Goal: Complete application form: Complete application form

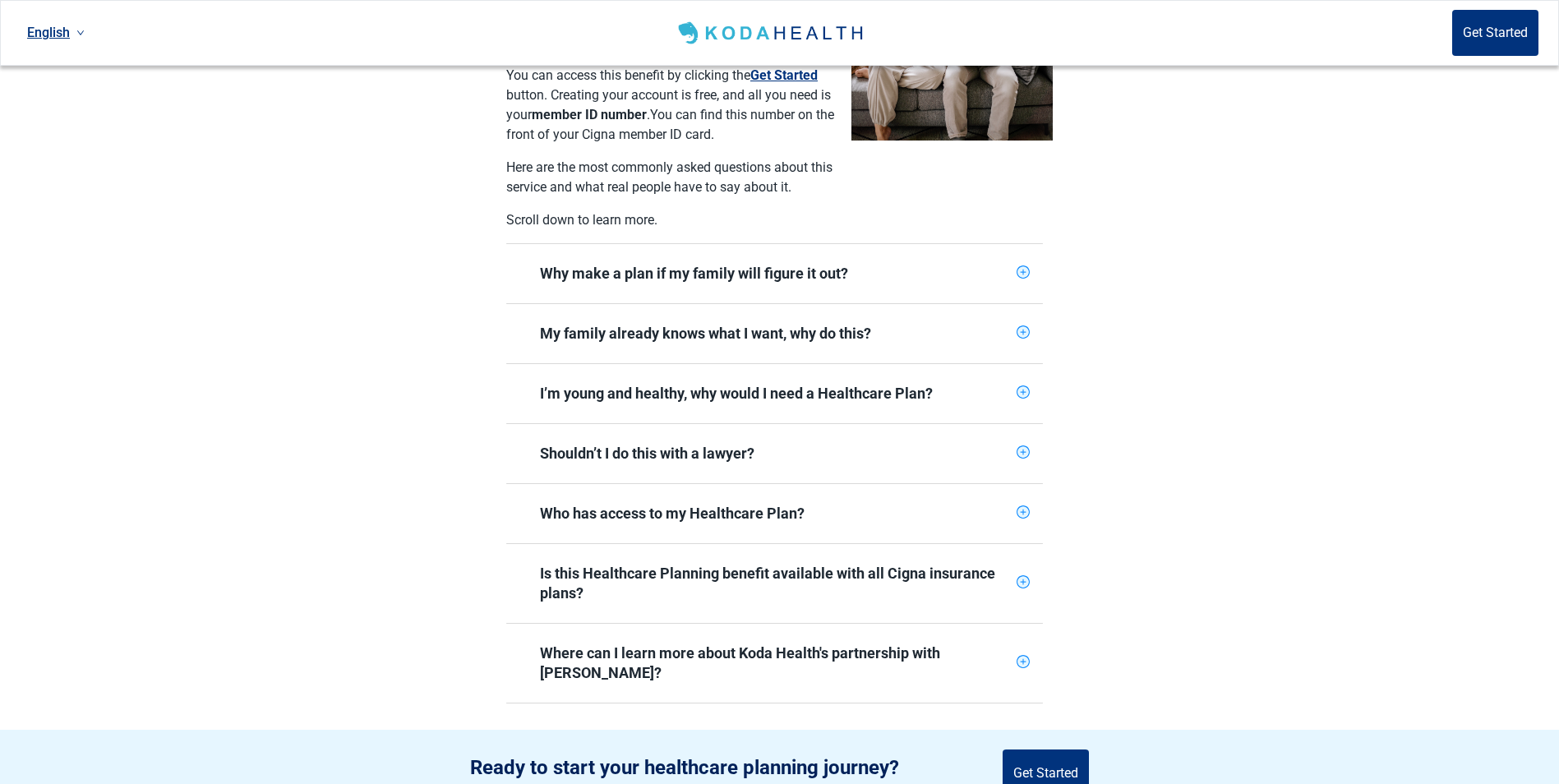
scroll to position [575, 0]
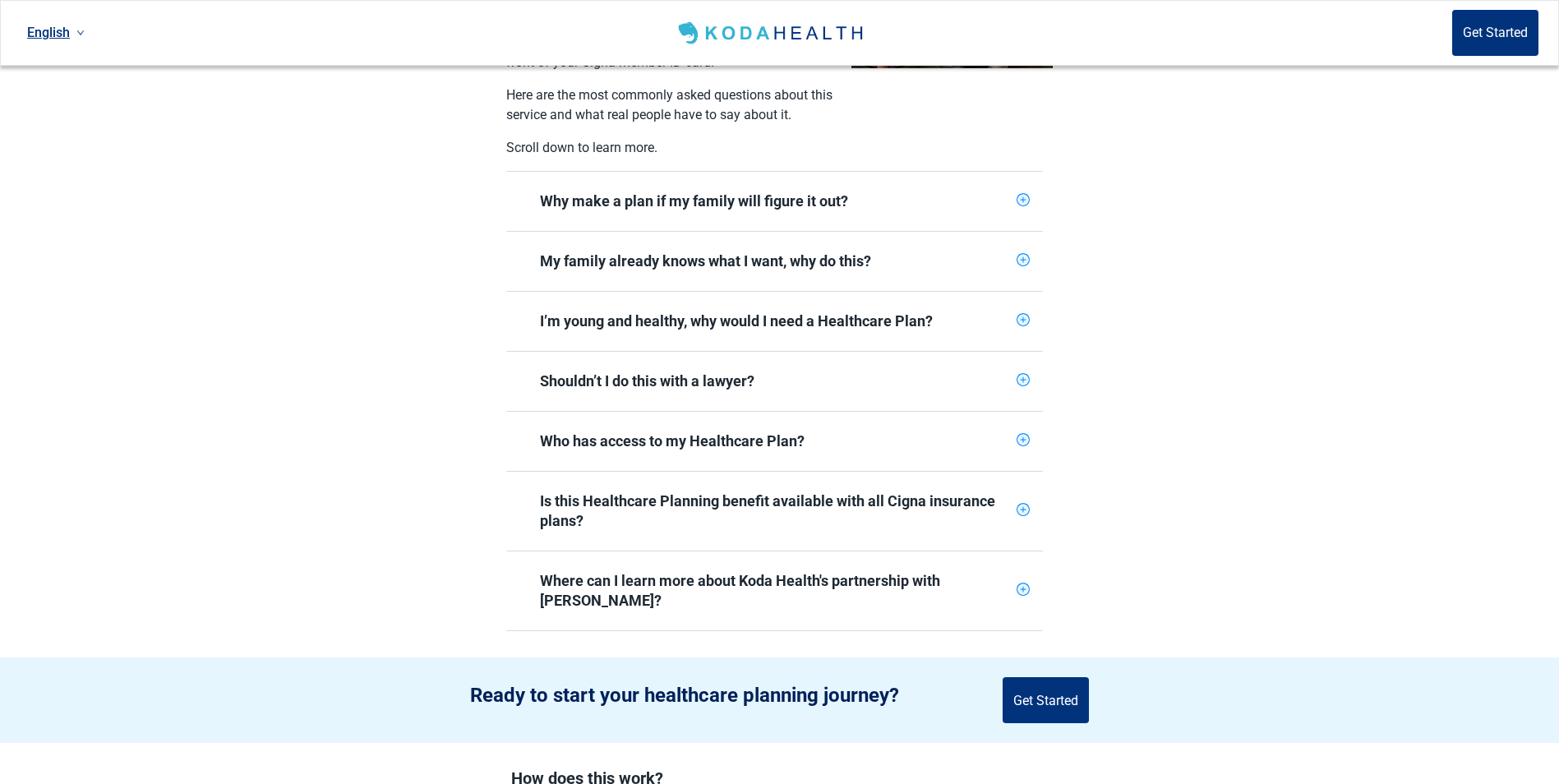
click at [1024, 377] on icon "plus-circle" at bounding box center [1024, 380] width 6 height 6
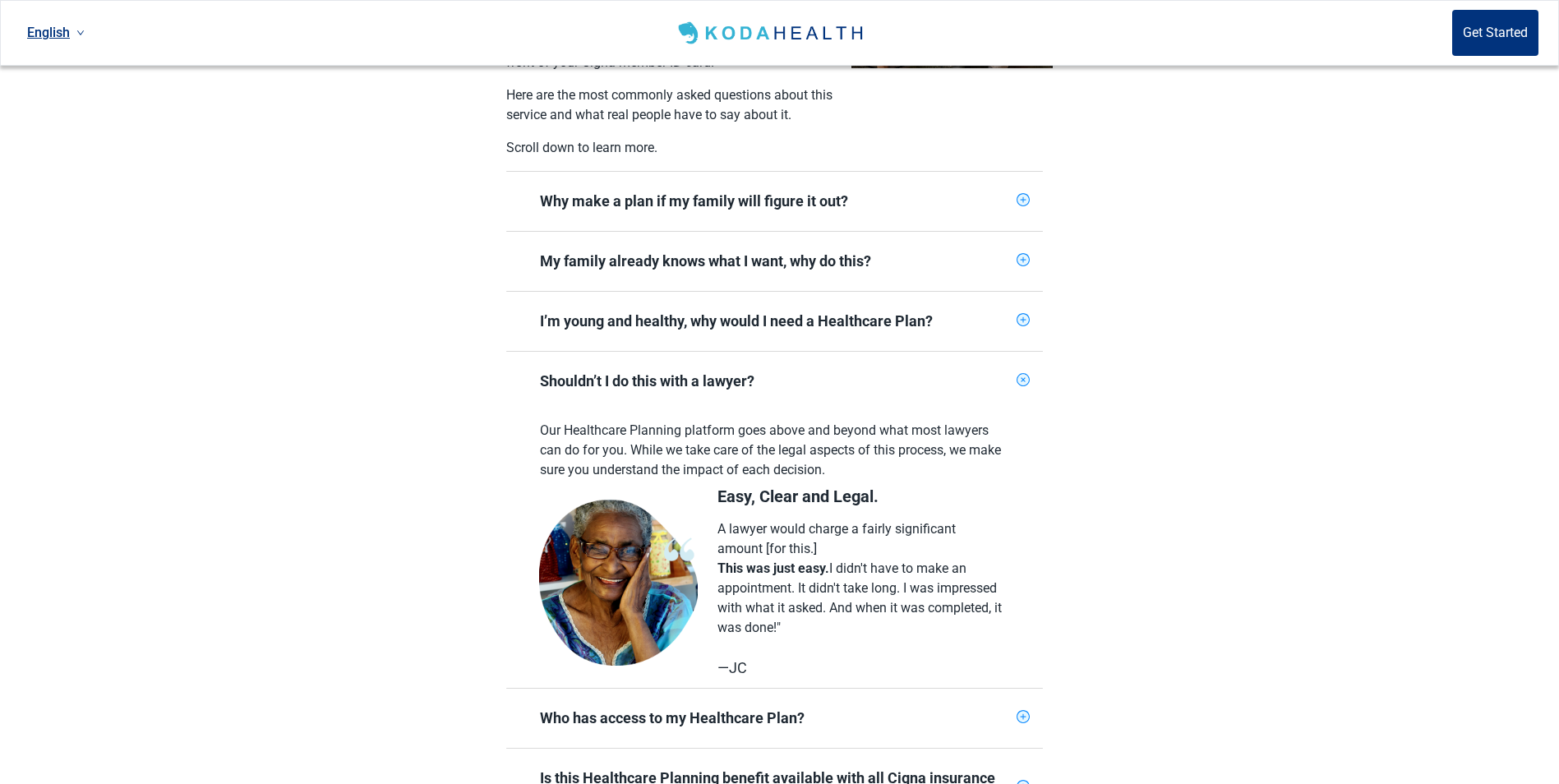
click at [1022, 372] on icon "plus-circle" at bounding box center [1024, 380] width 16 height 16
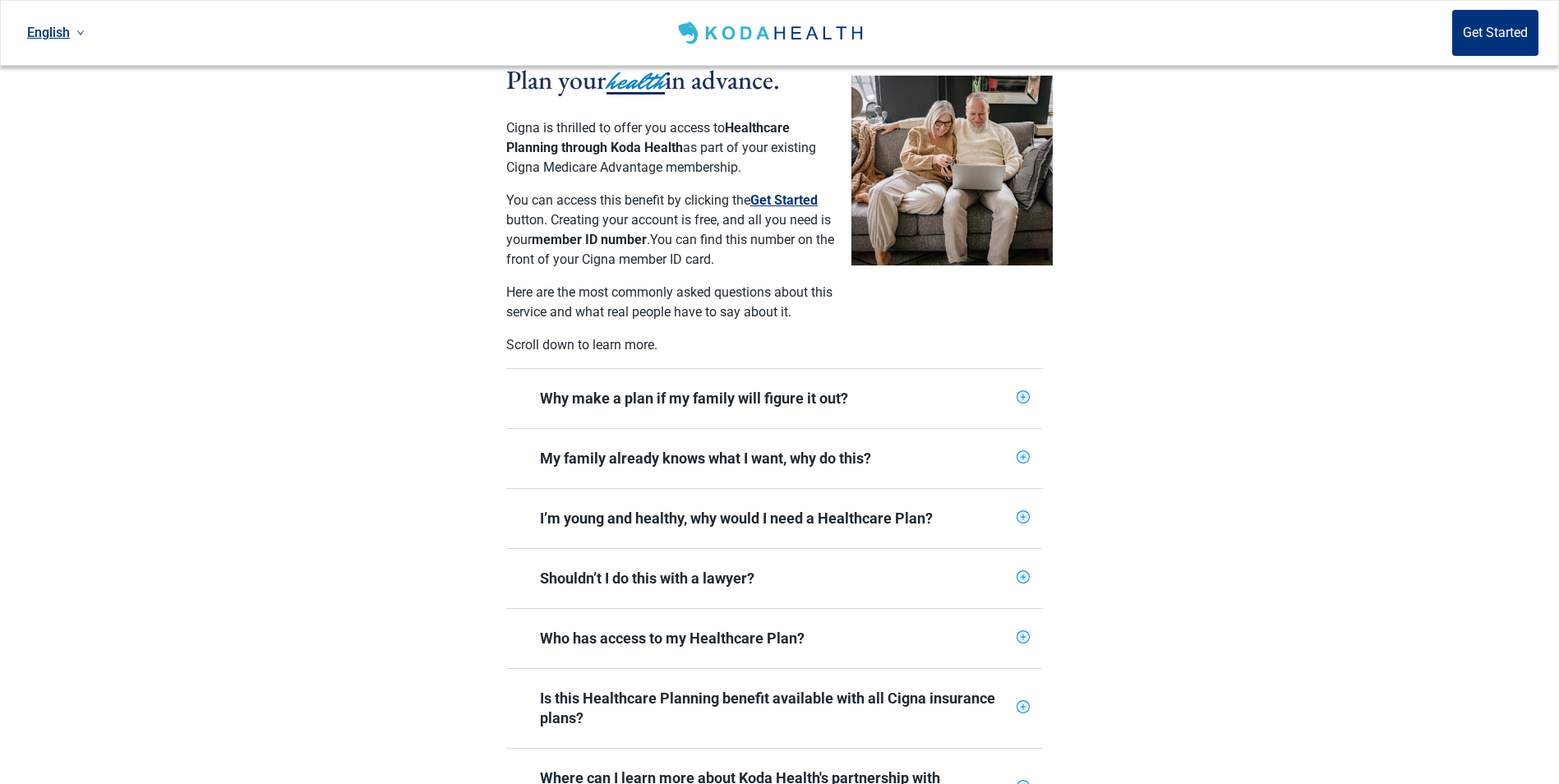
scroll to position [0, 0]
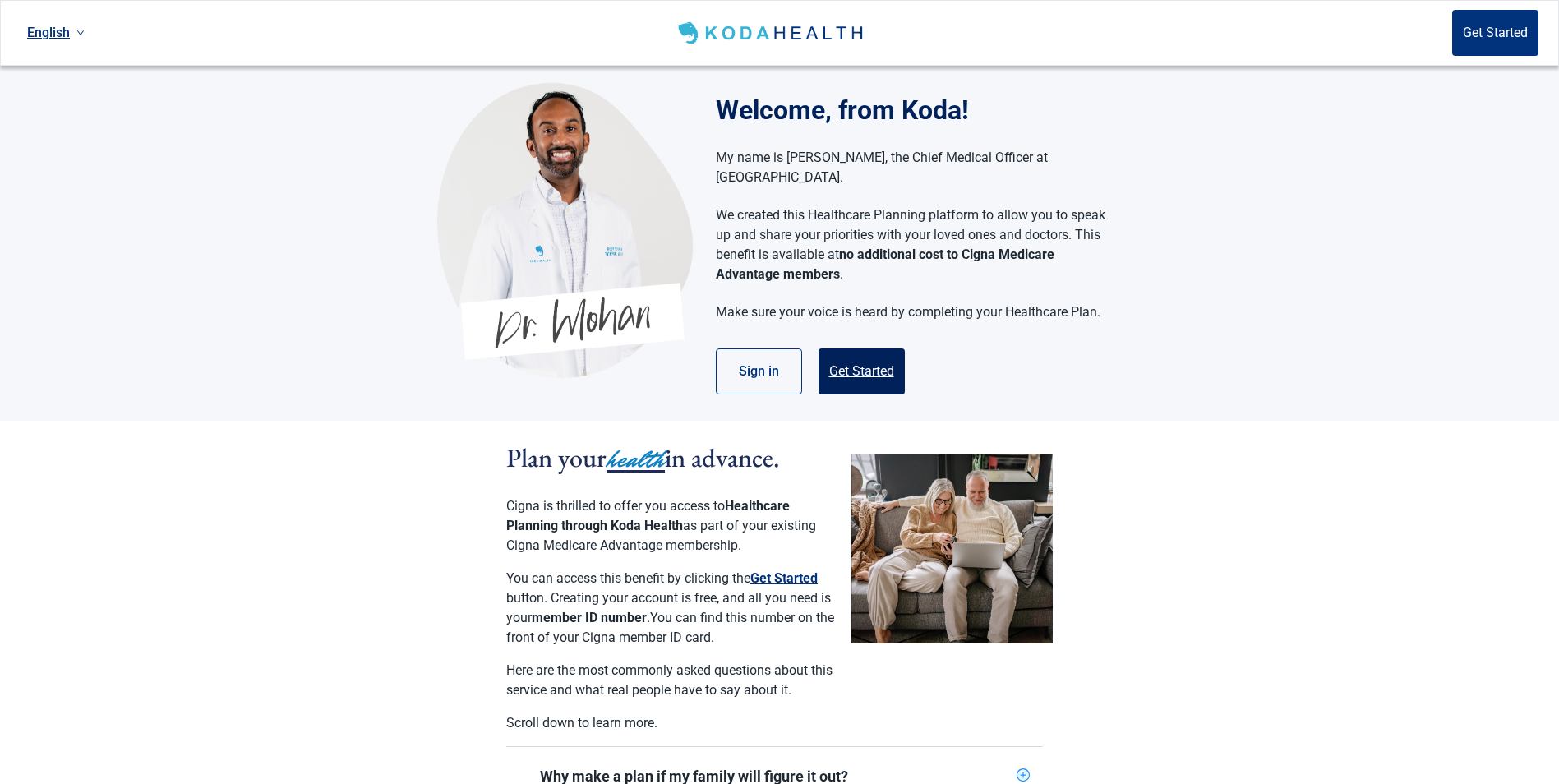
click at [860, 355] on button "Get Started" at bounding box center [862, 371] width 87 height 46
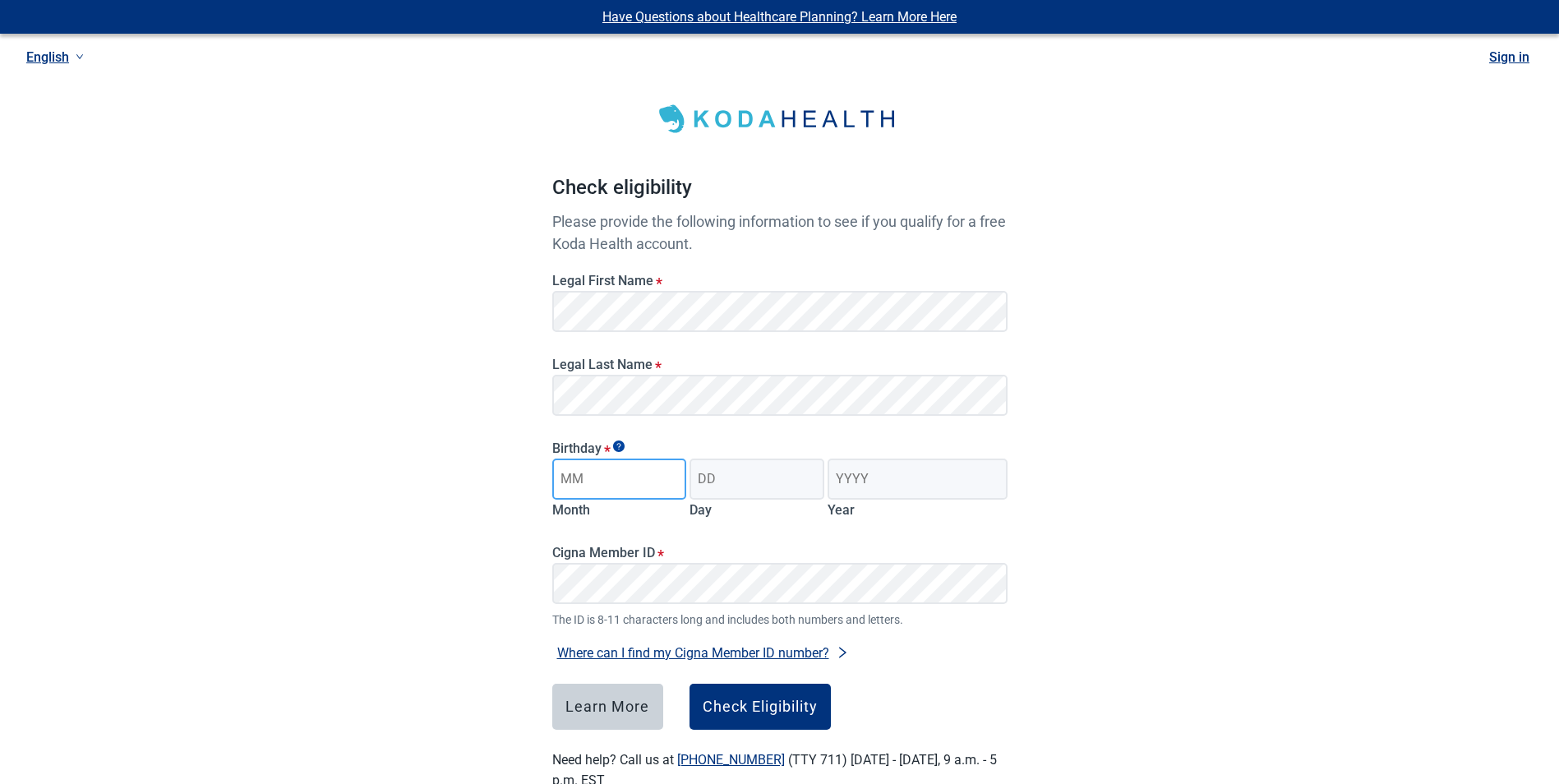
click at [624, 492] on input "Month" at bounding box center [619, 479] width 135 height 41
type input "10"
type input "01"
type input "1960"
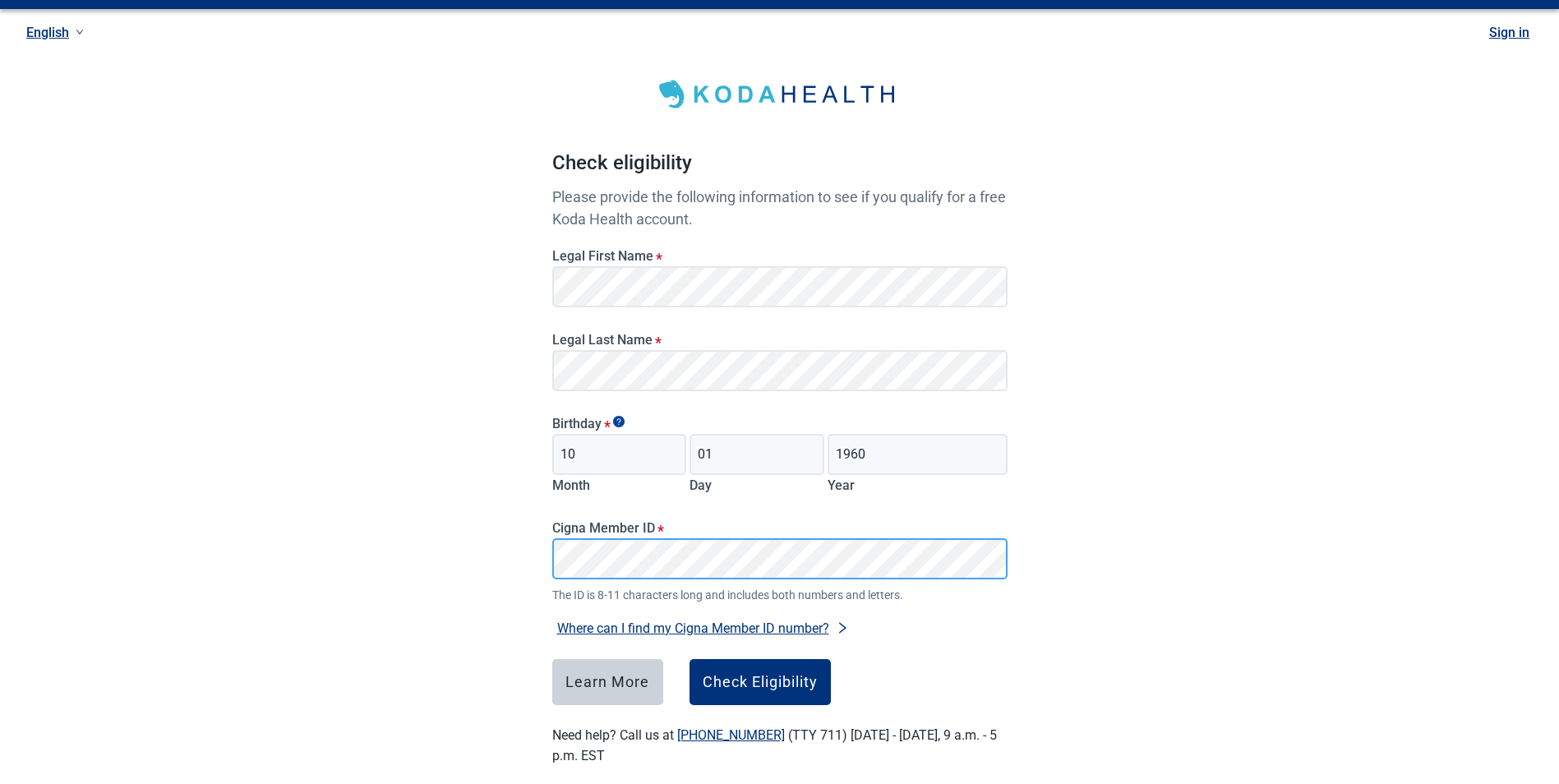
scroll to position [46, 0]
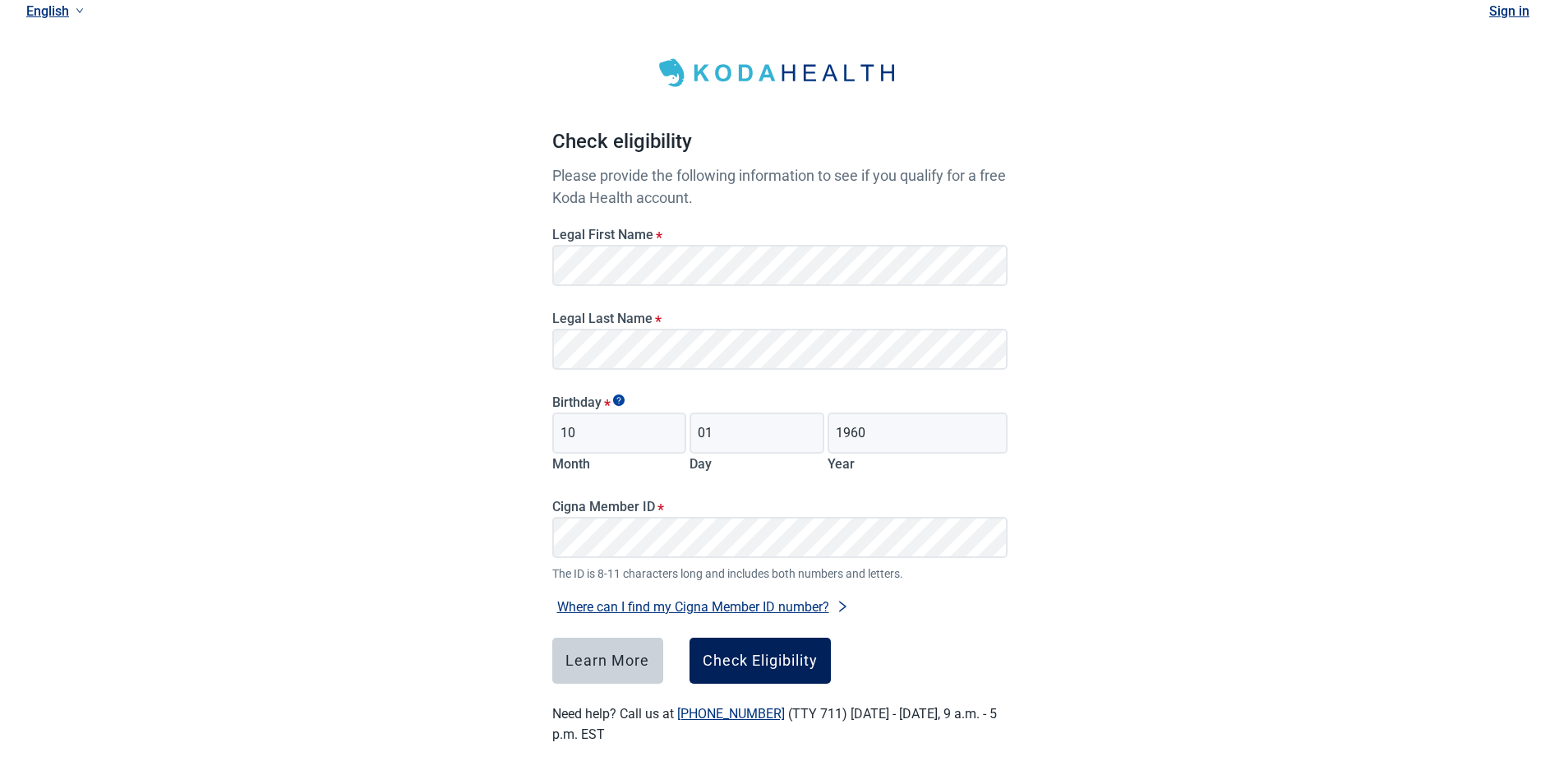
click at [766, 658] on div "Check Eligibility" at bounding box center [760, 660] width 115 height 17
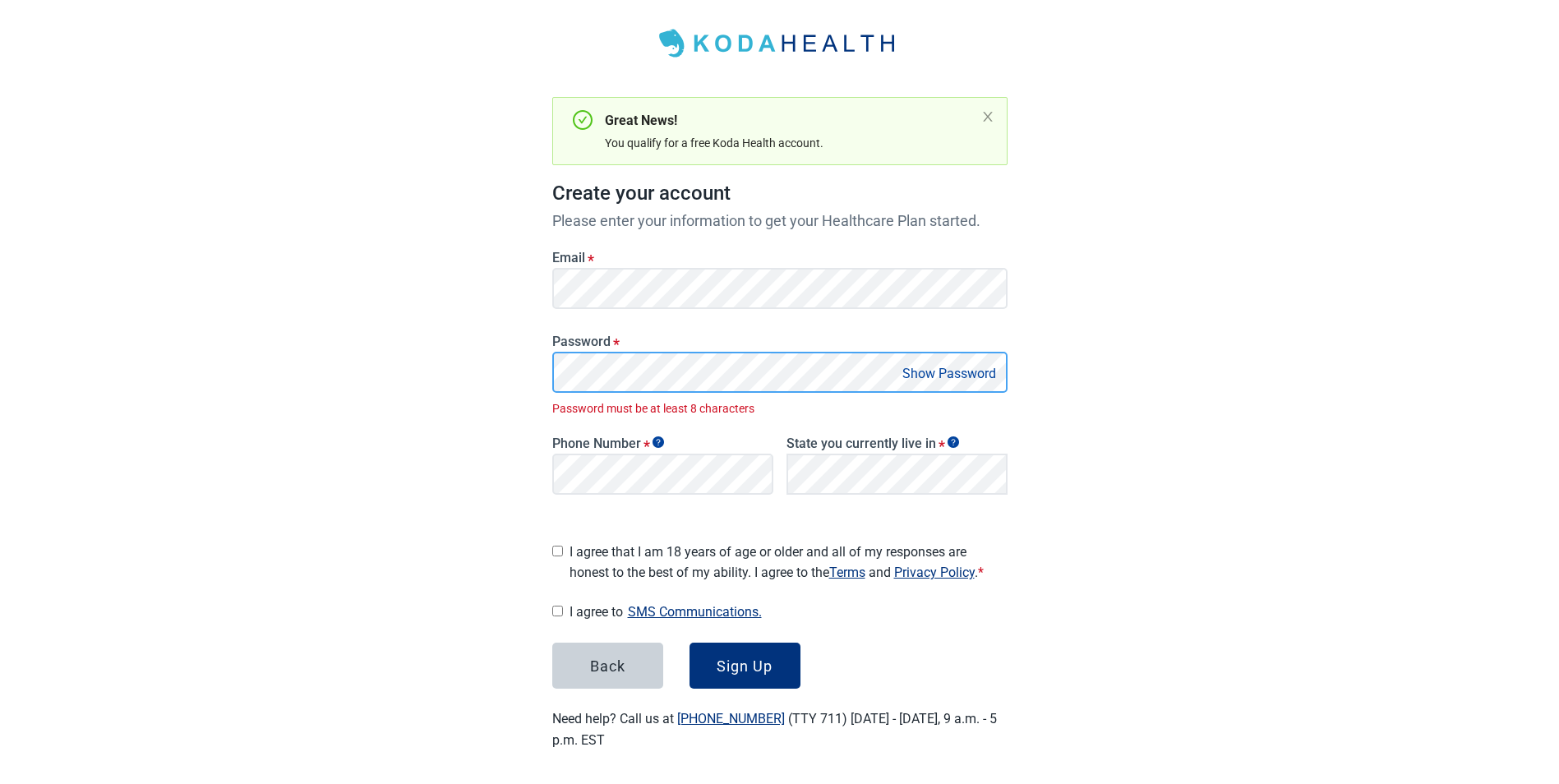
scroll to position [57, 0]
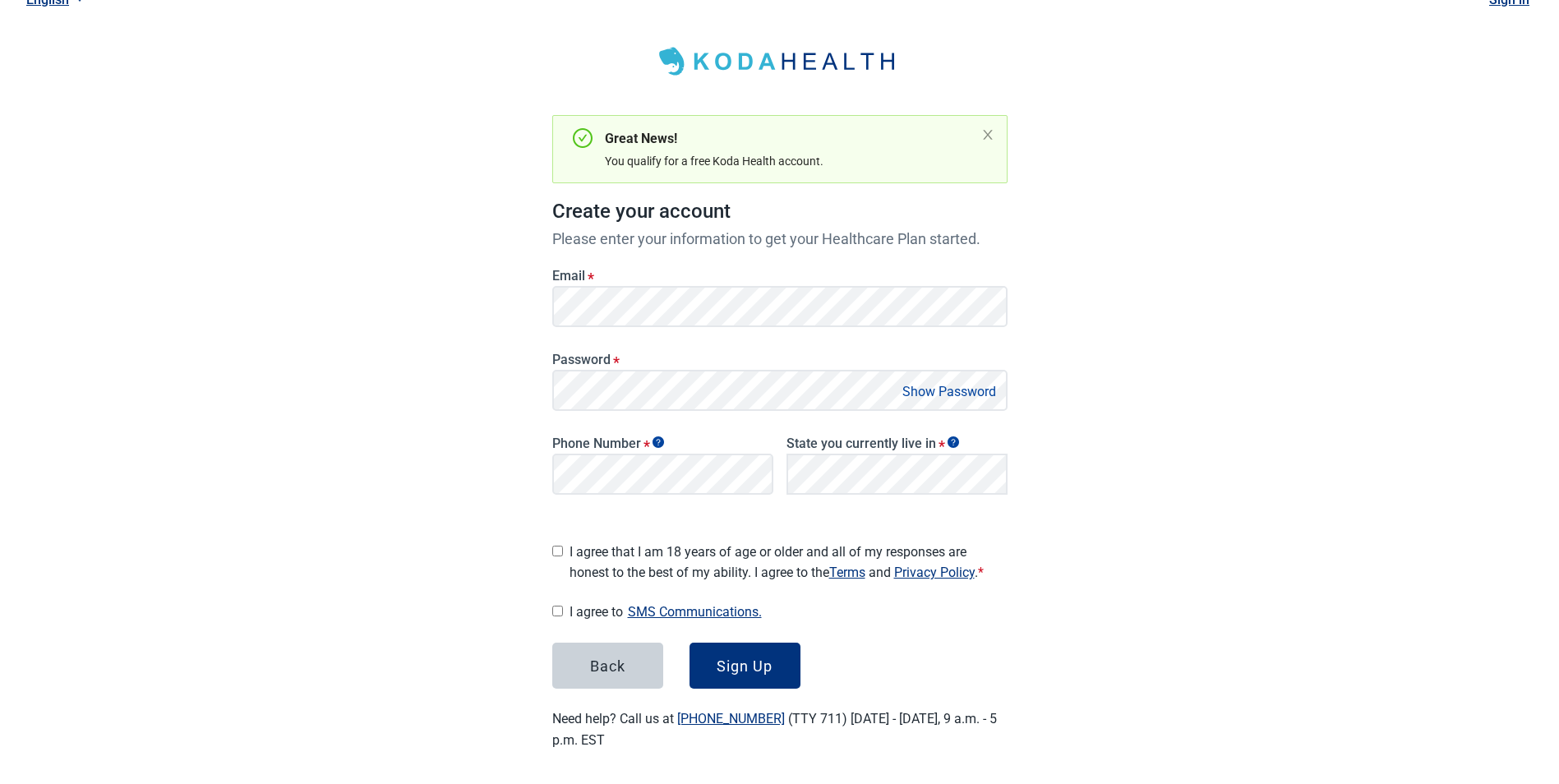
click at [954, 392] on button "Show Password" at bounding box center [949, 392] width 103 height 23
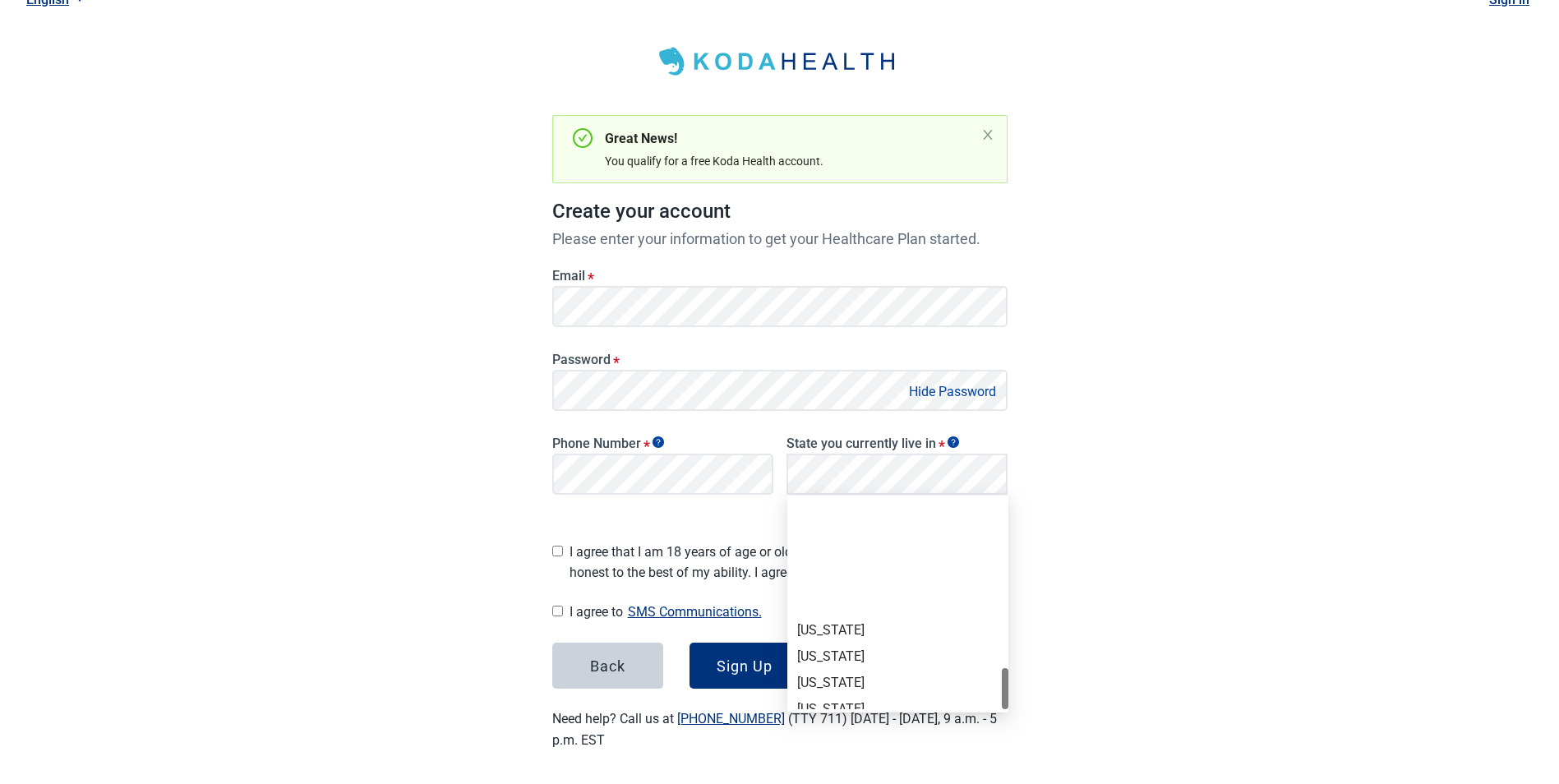
scroll to position [1130, 0]
click at [819, 509] on div "[US_STATE]" at bounding box center [898, 512] width 202 height 18
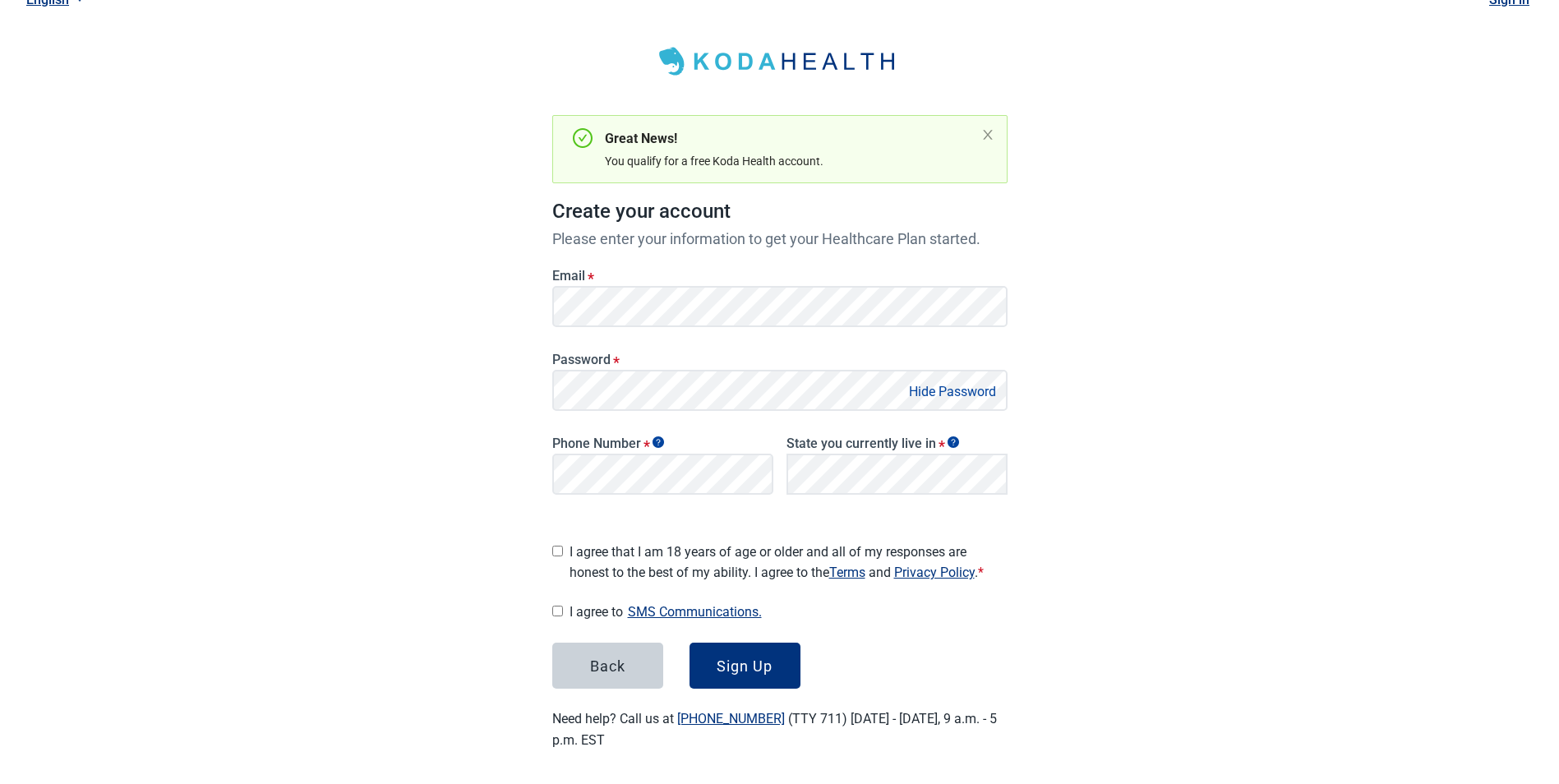
click at [560, 546] on input "I agree that I am 18 years of age or older and all of my responses are honest t…" at bounding box center [557, 550] width 11 height 11
checkbox input "true"
click at [558, 608] on input "I agree to SMS Communications." at bounding box center [557, 610] width 11 height 11
checkbox input "true"
click at [757, 662] on div "Sign Up" at bounding box center [744, 665] width 56 height 17
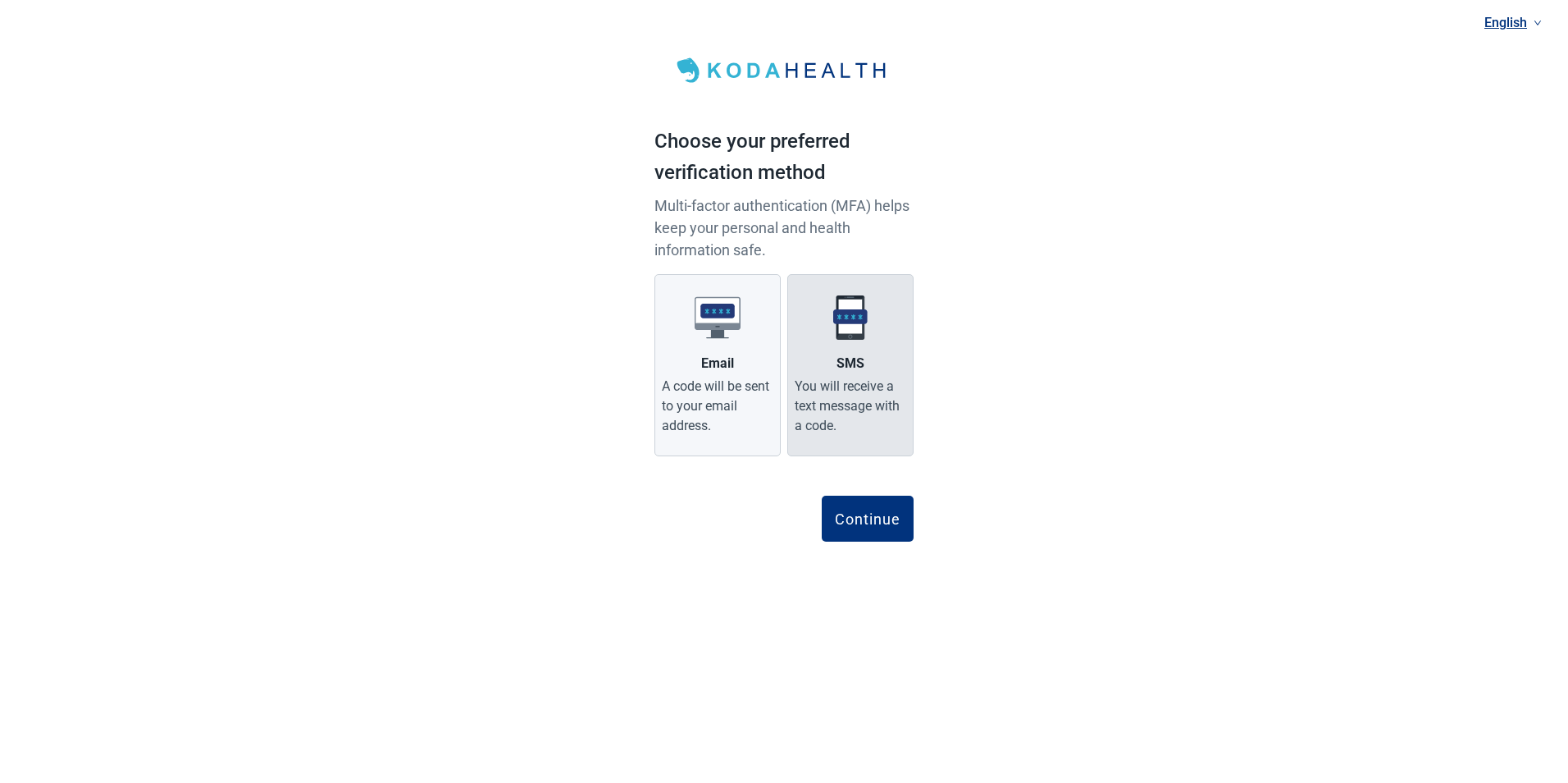
click at [848, 332] on img "Main content" at bounding box center [850, 317] width 46 height 46
click at [0, 0] on input "SMS You will receive a text message with a code." at bounding box center [0, 0] width 0 height 0
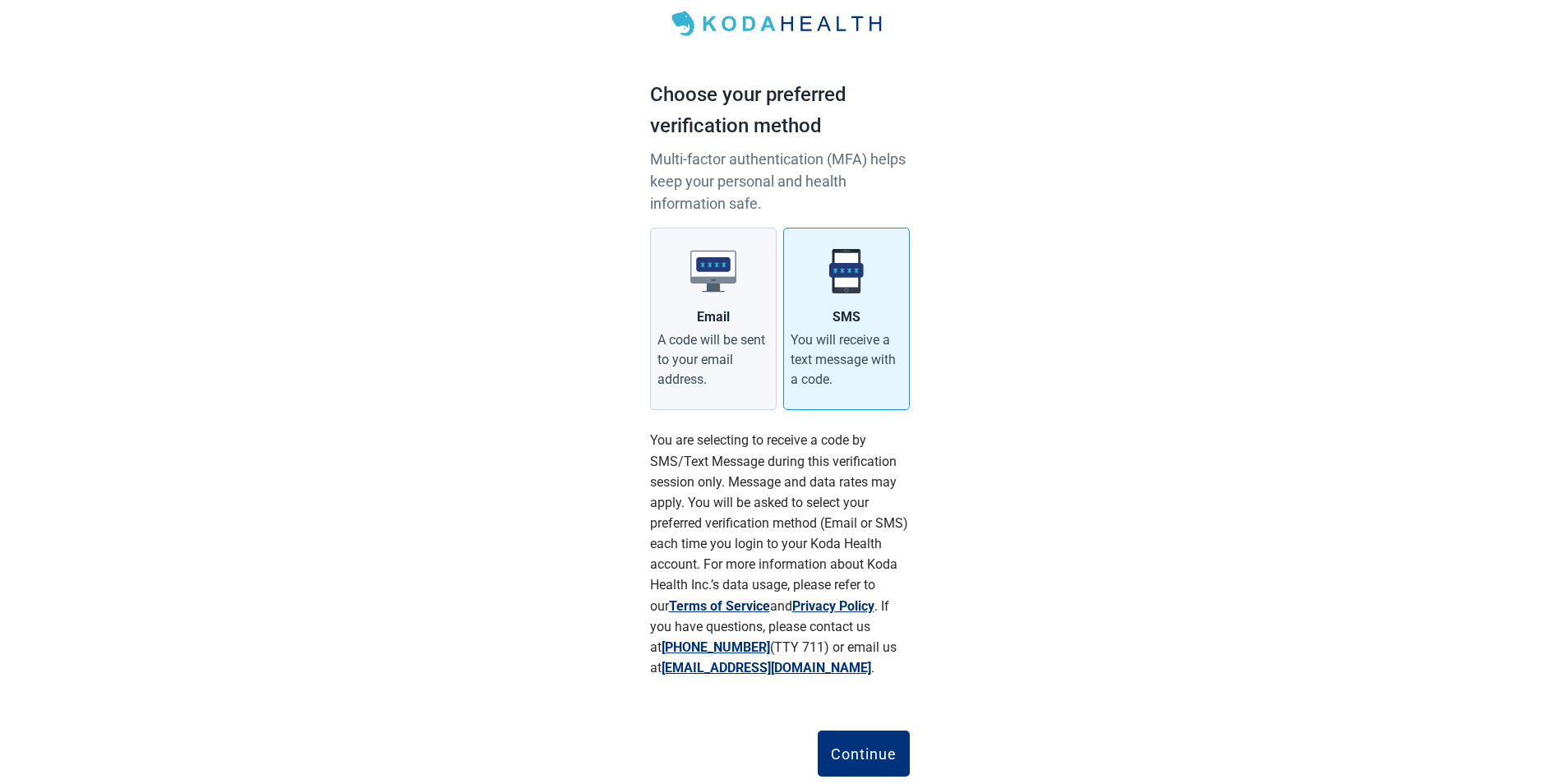
scroll to position [92, 0]
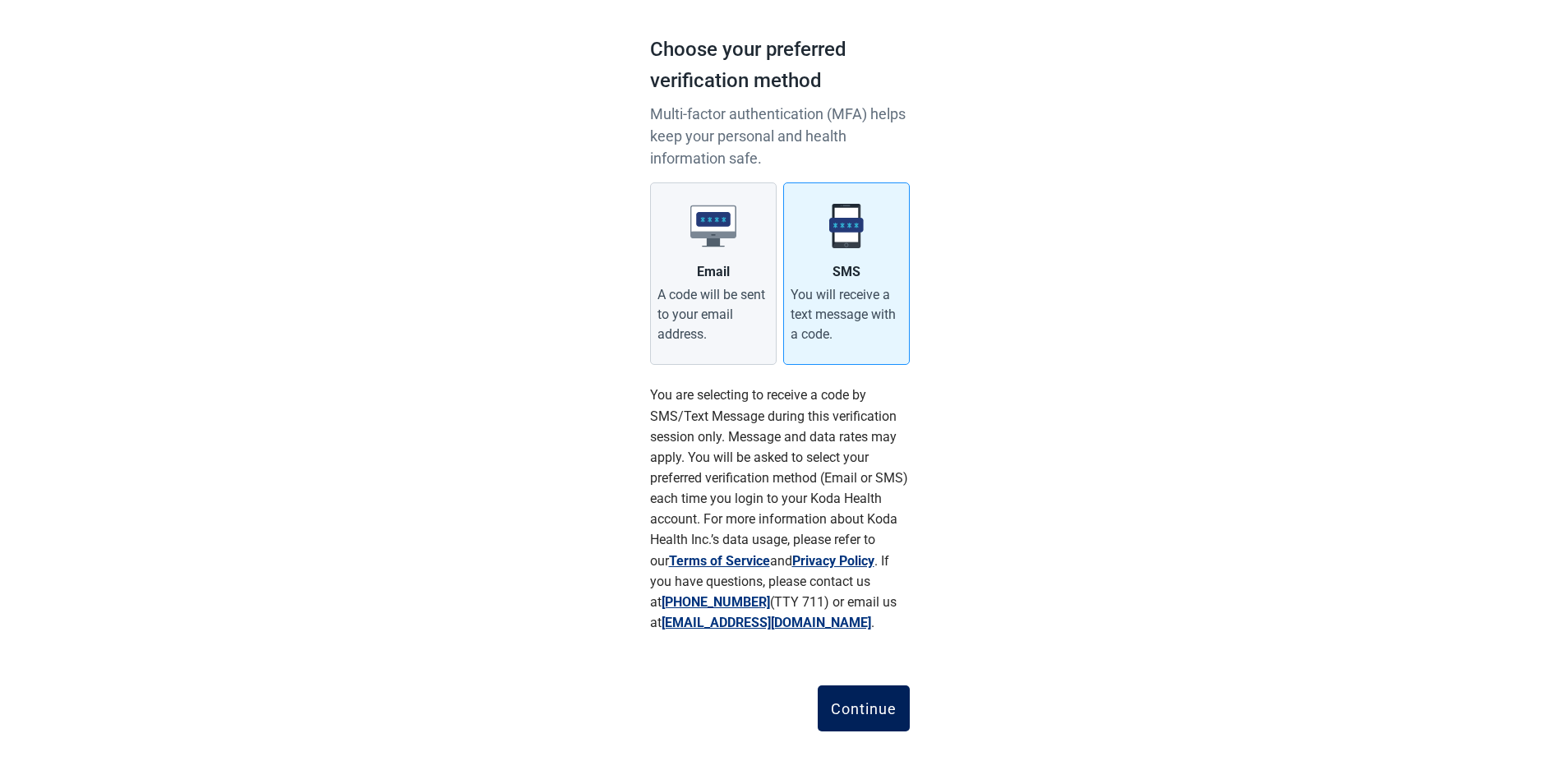
click at [864, 706] on div "Continue" at bounding box center [863, 707] width 66 height 17
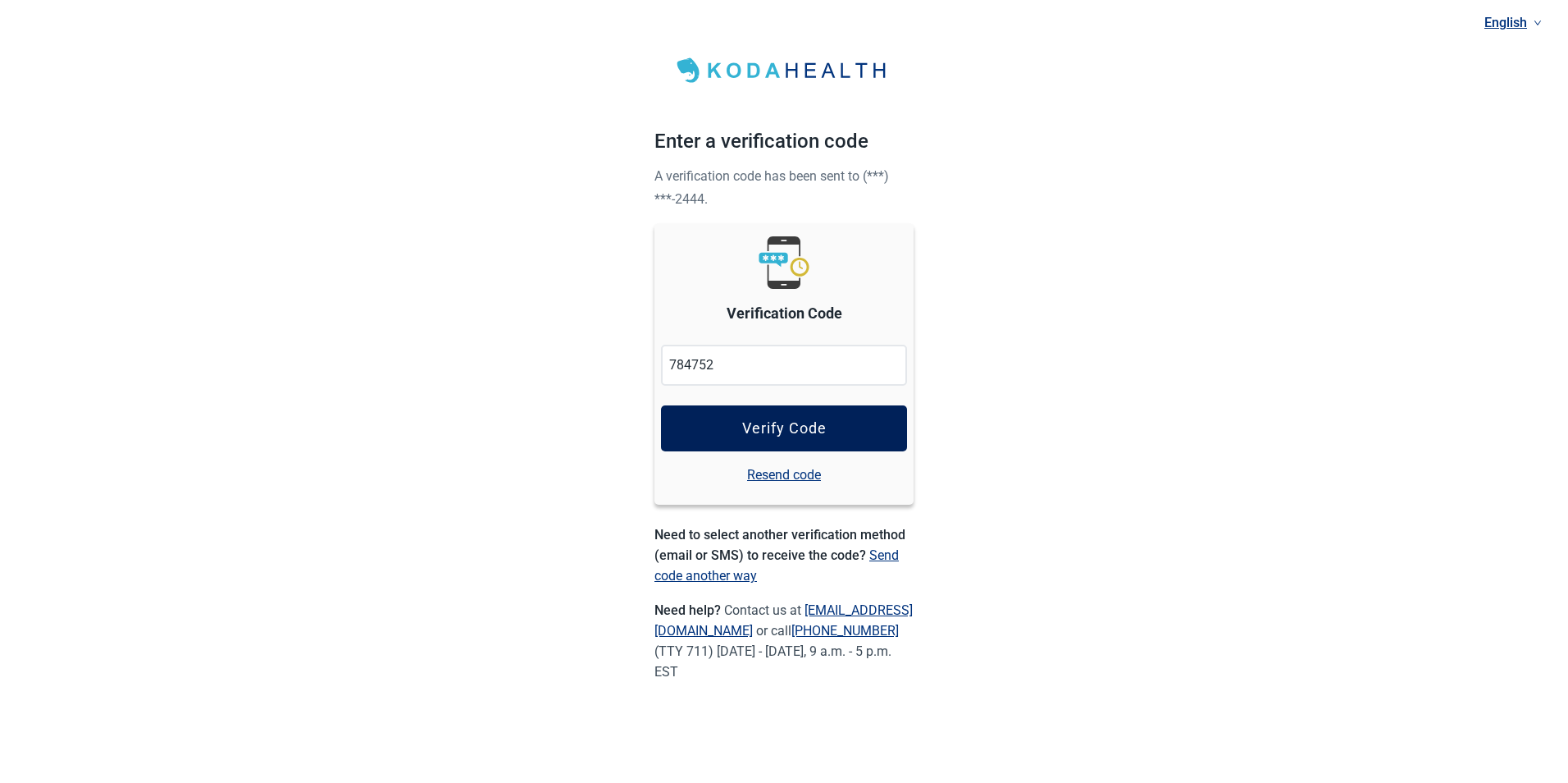
type input "784752"
click at [773, 422] on div "Verify Code" at bounding box center [784, 428] width 84 height 17
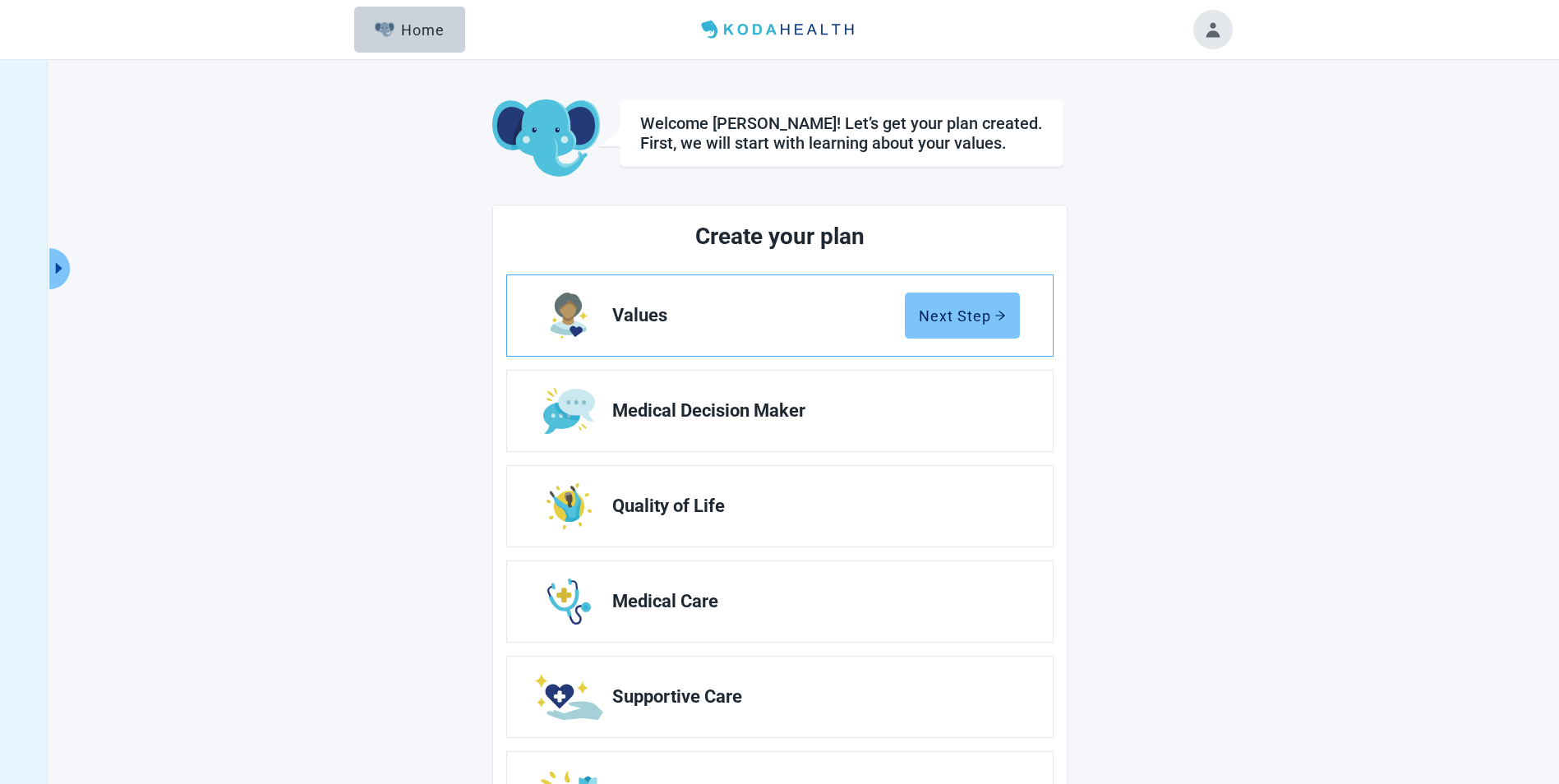
click at [954, 316] on div "Next Step" at bounding box center [963, 315] width 88 height 17
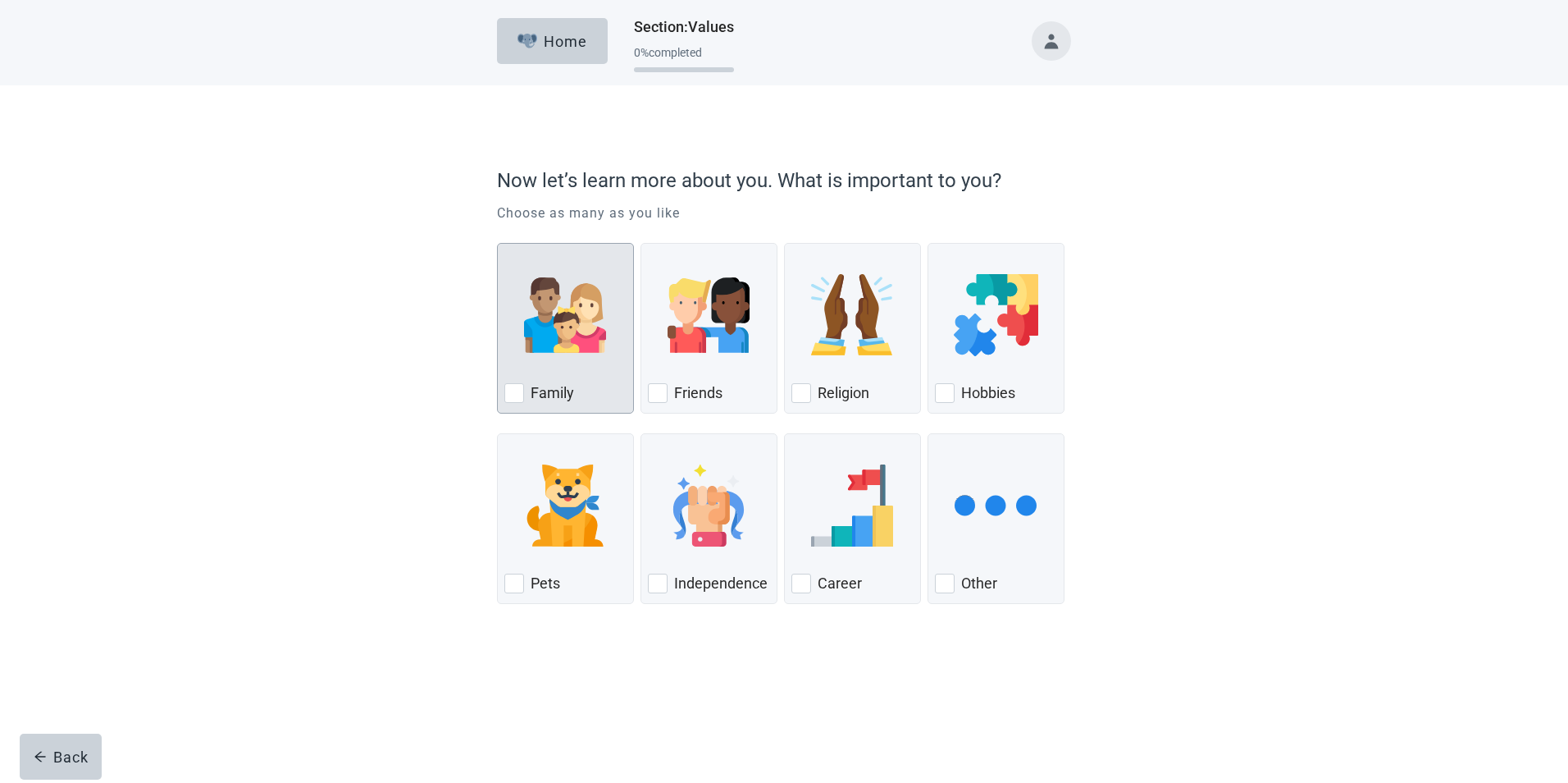
click at [515, 395] on div "Family, checkbox, not checked" at bounding box center [514, 393] width 20 height 20
click at [498, 244] on input "Family" at bounding box center [497, 243] width 1 height 1
checkbox input "true"
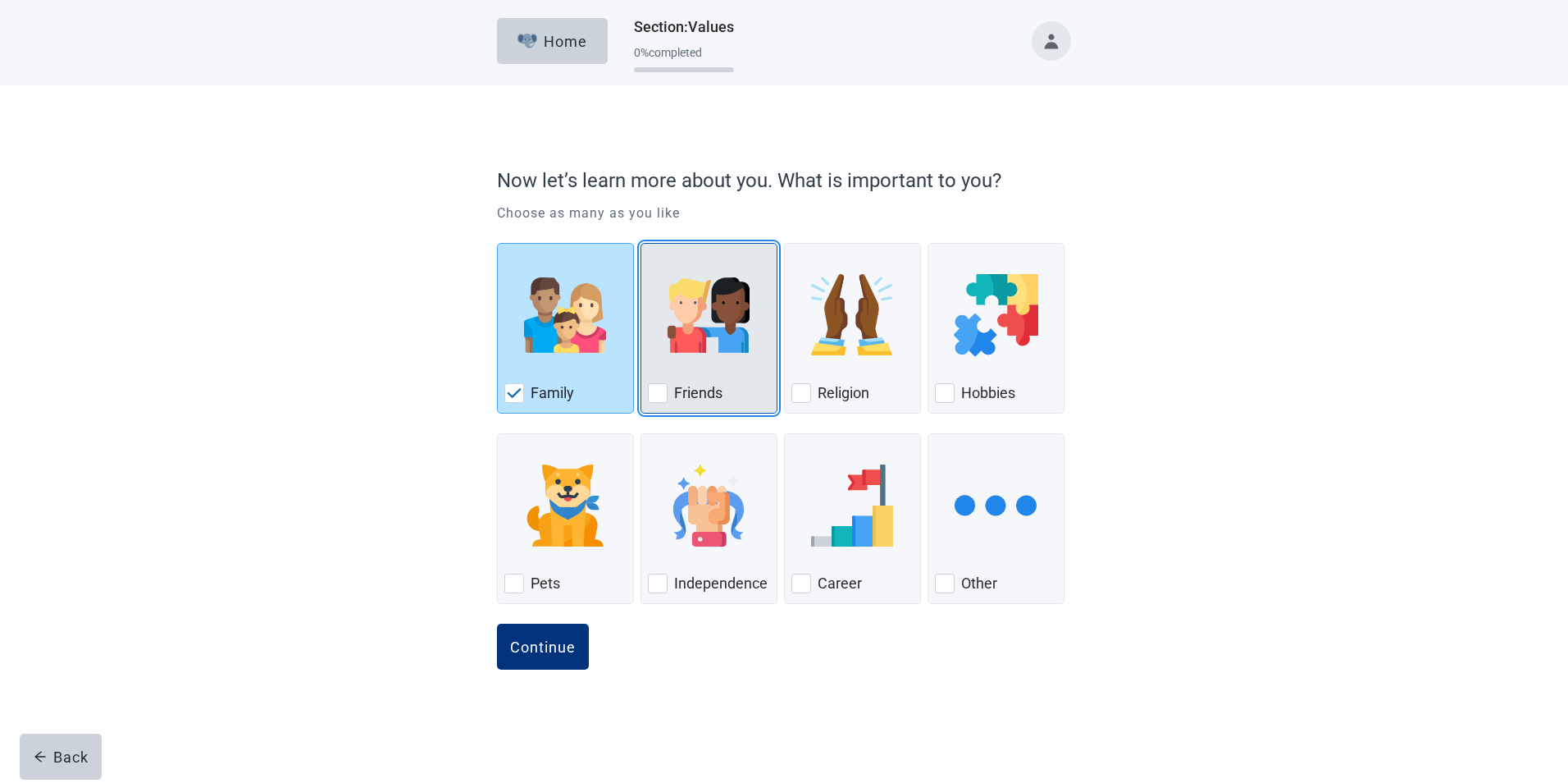
click at [659, 390] on div "Friends, checkbox, not checked" at bounding box center [658, 393] width 20 height 20
click at [641, 244] on input "Friends" at bounding box center [640, 243] width 1 height 1
checkbox input "true"
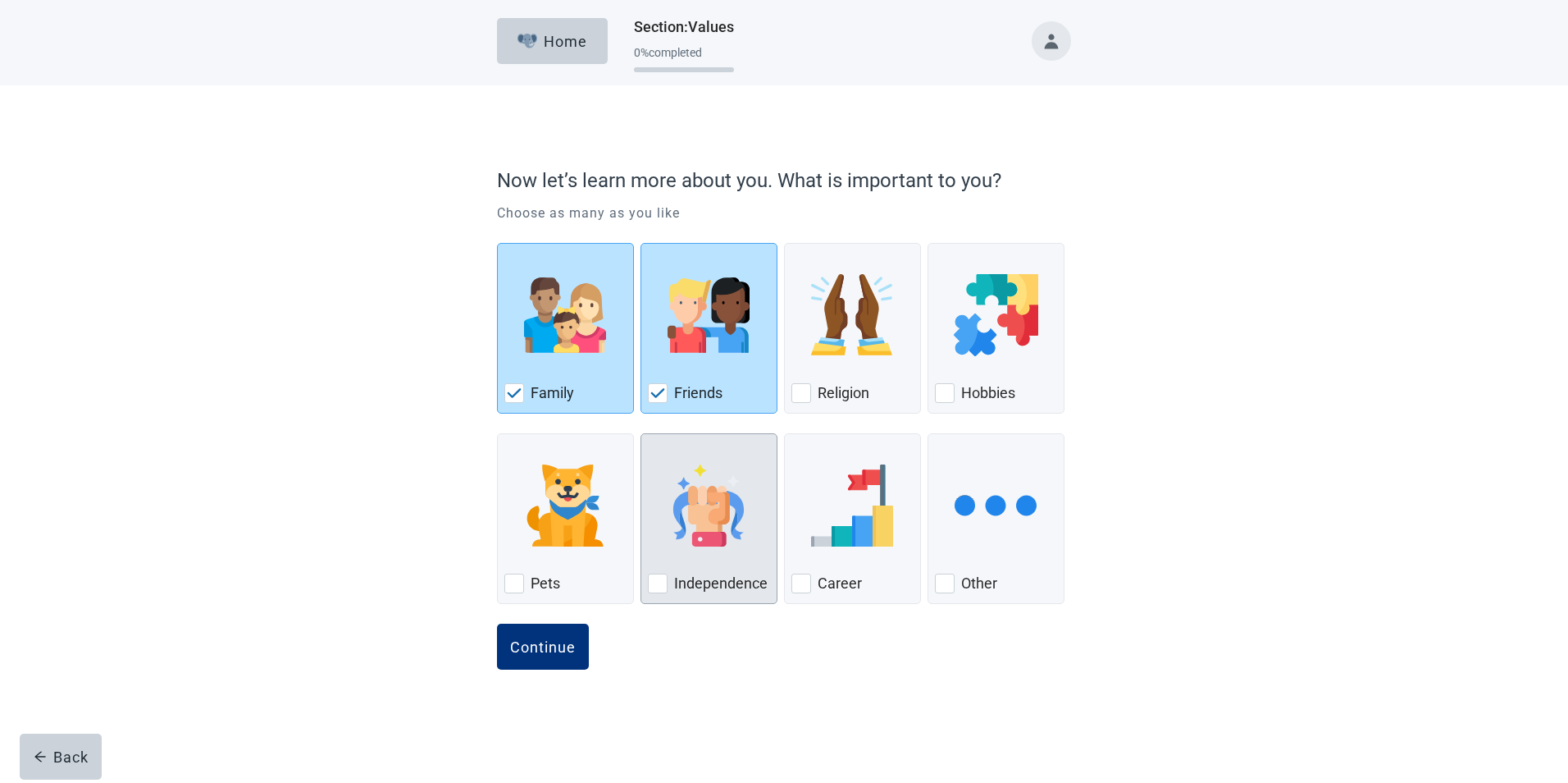
click at [654, 589] on div "Independence, checkbox, not checked" at bounding box center [658, 584] width 20 height 20
click at [641, 434] on input "Independence" at bounding box center [640, 433] width 1 height 1
checkbox input "true"
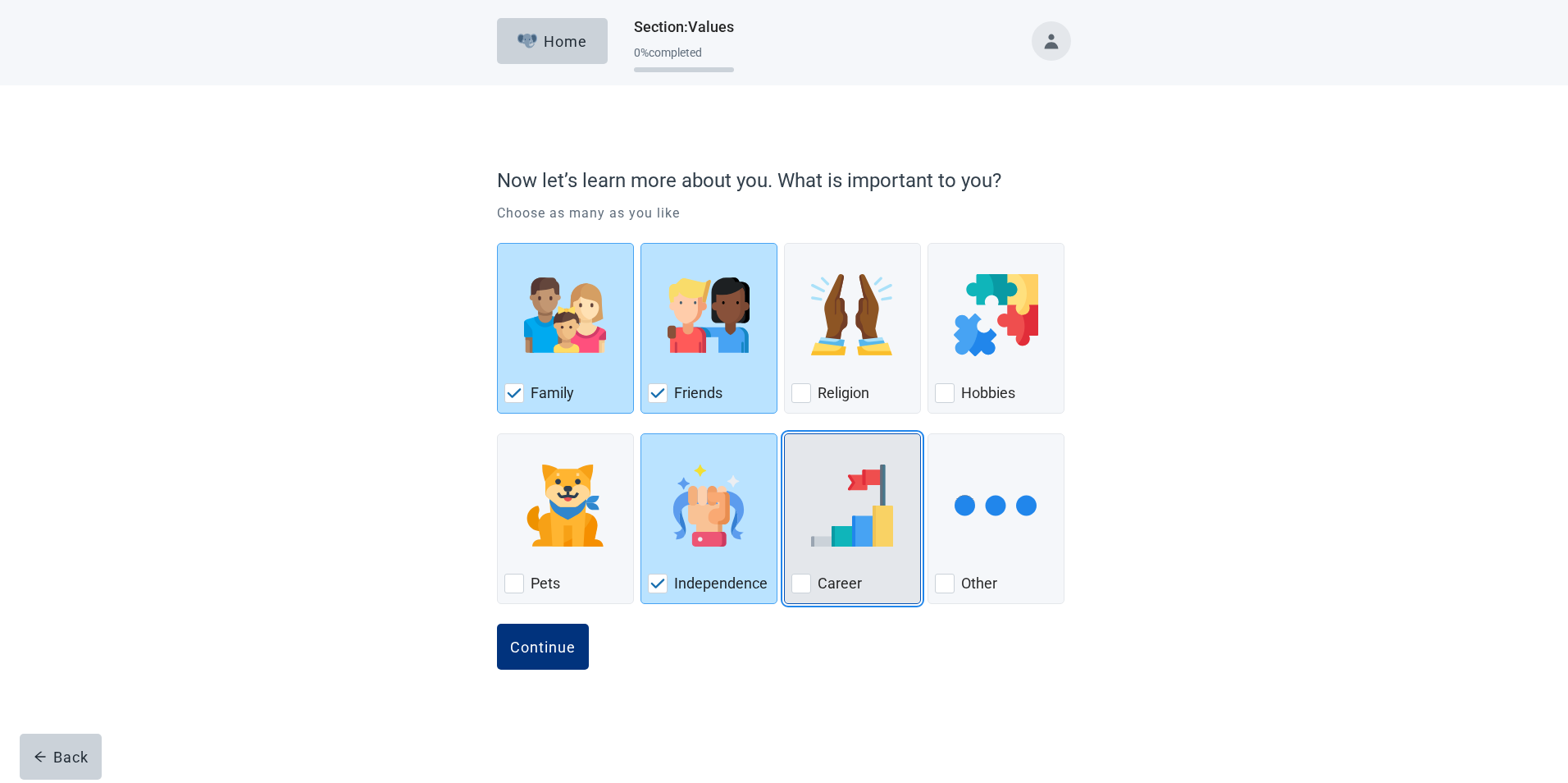
click at [800, 585] on div "Career, checkbox, not checked" at bounding box center [801, 584] width 20 height 20
click at [784, 434] on input "Career" at bounding box center [784, 433] width 1 height 1
checkbox input "true"
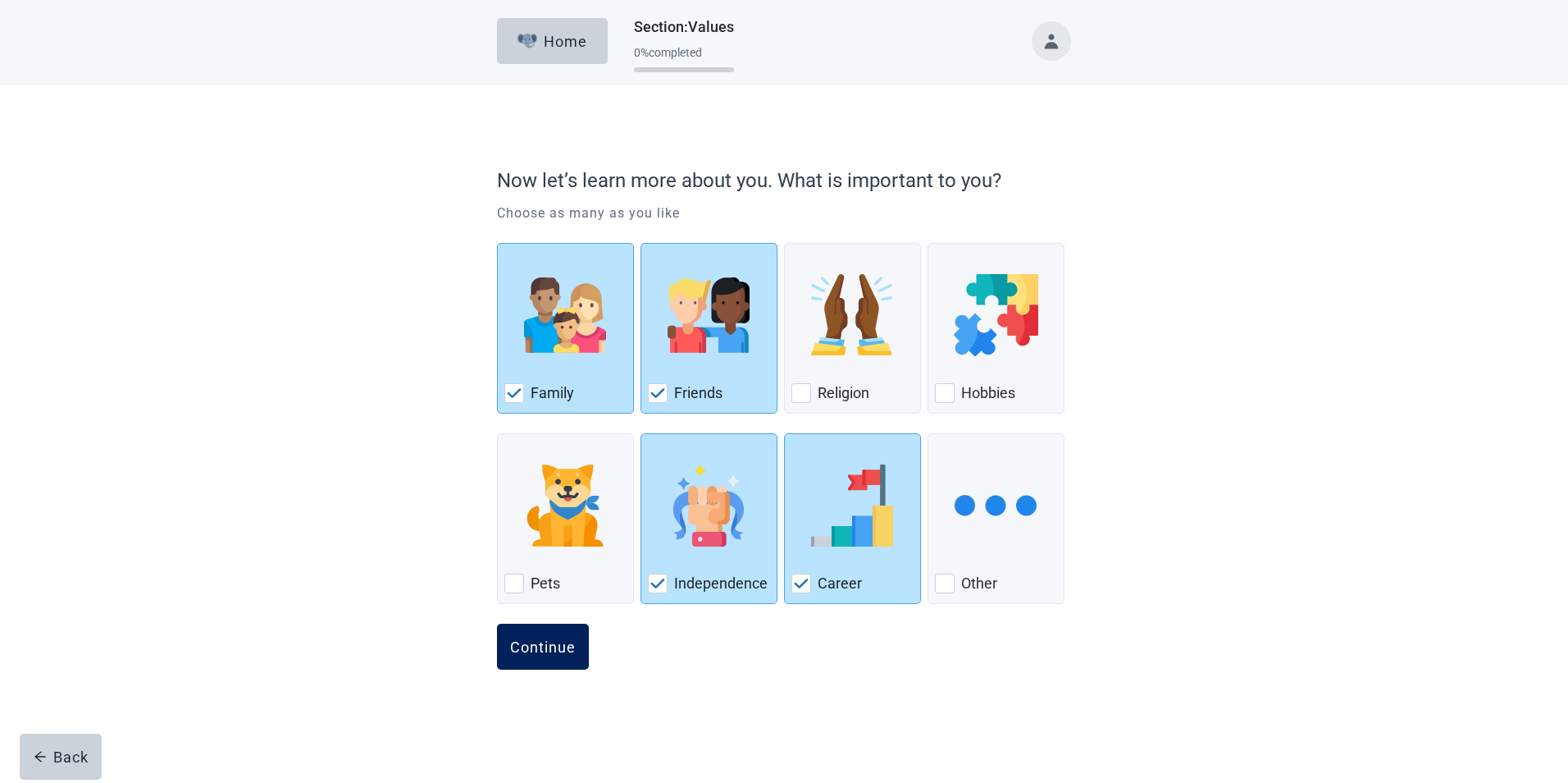
click at [529, 643] on div "Continue" at bounding box center [542, 646] width 66 height 17
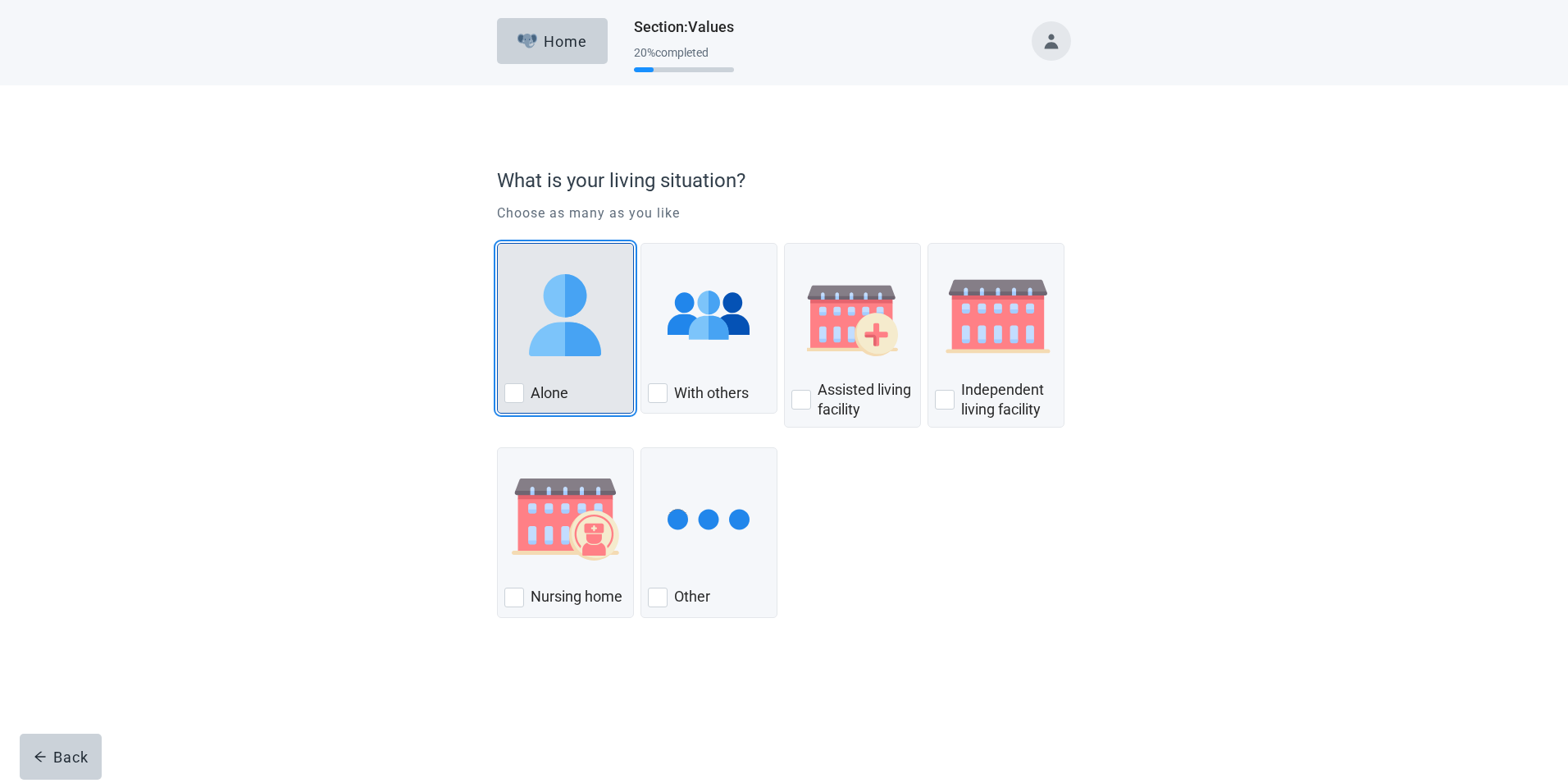
click at [514, 392] on div "Alone, checkbox, not checked" at bounding box center [514, 393] width 20 height 20
click at [498, 244] on input "Alone" at bounding box center [497, 243] width 1 height 1
checkbox input "true"
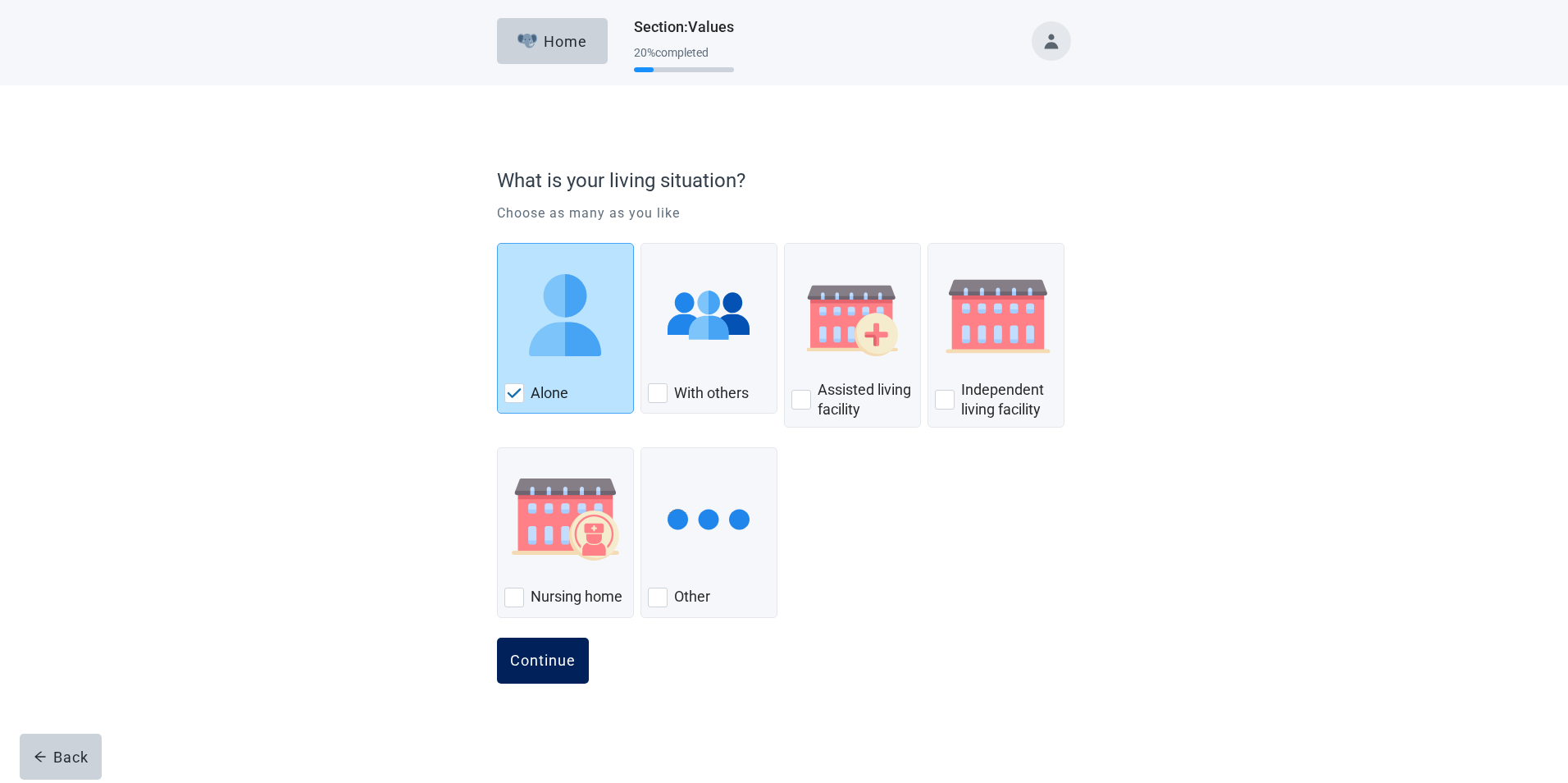
click at [549, 664] on div "Continue" at bounding box center [542, 660] width 66 height 17
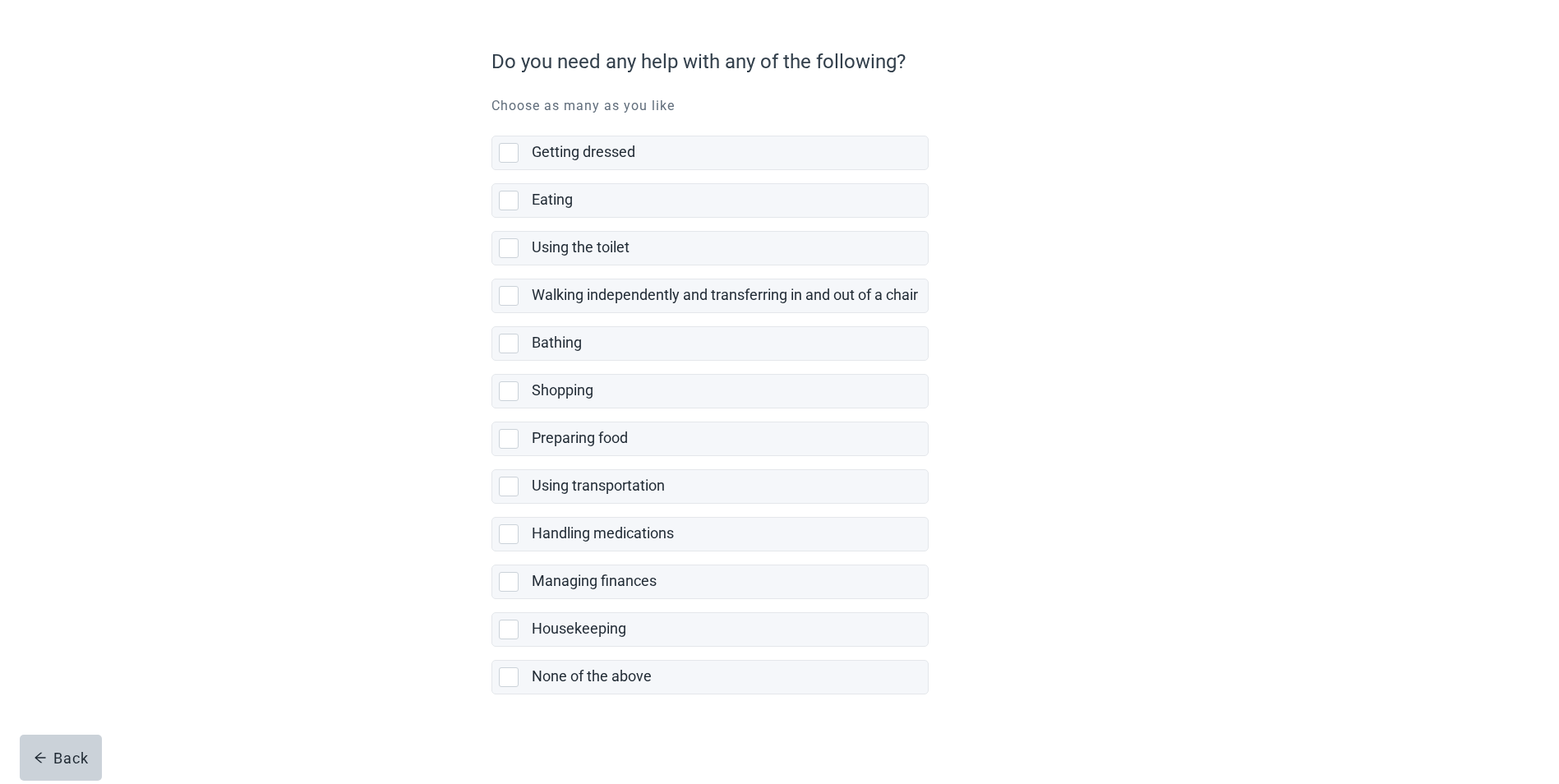
scroll to position [125, 0]
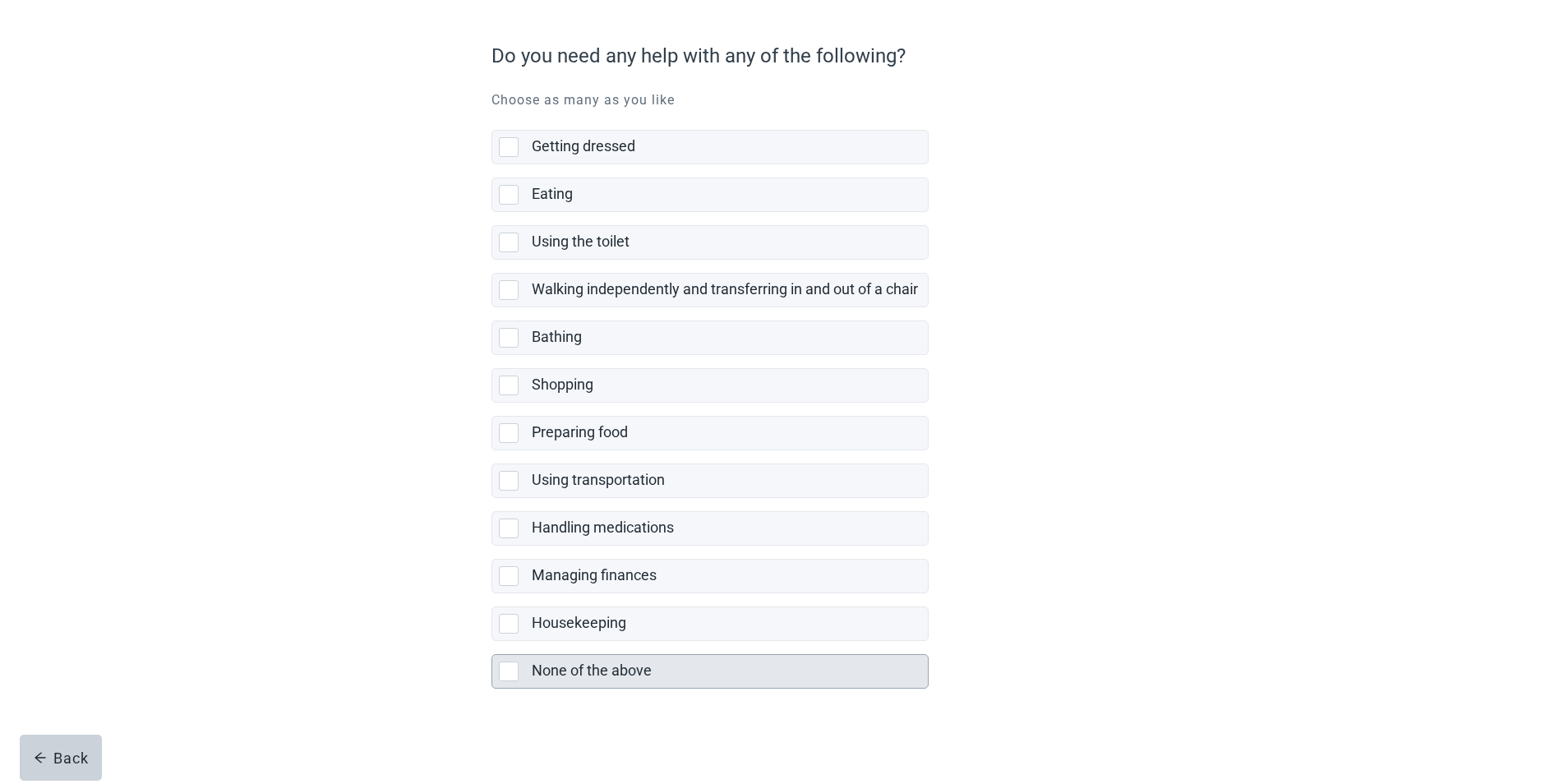
click at [506, 672] on div "None of the above, checkbox, not selected" at bounding box center [509, 671] width 20 height 20
click at [492, 641] on input "None of the above" at bounding box center [491, 640] width 1 height 1
checkbox input "true"
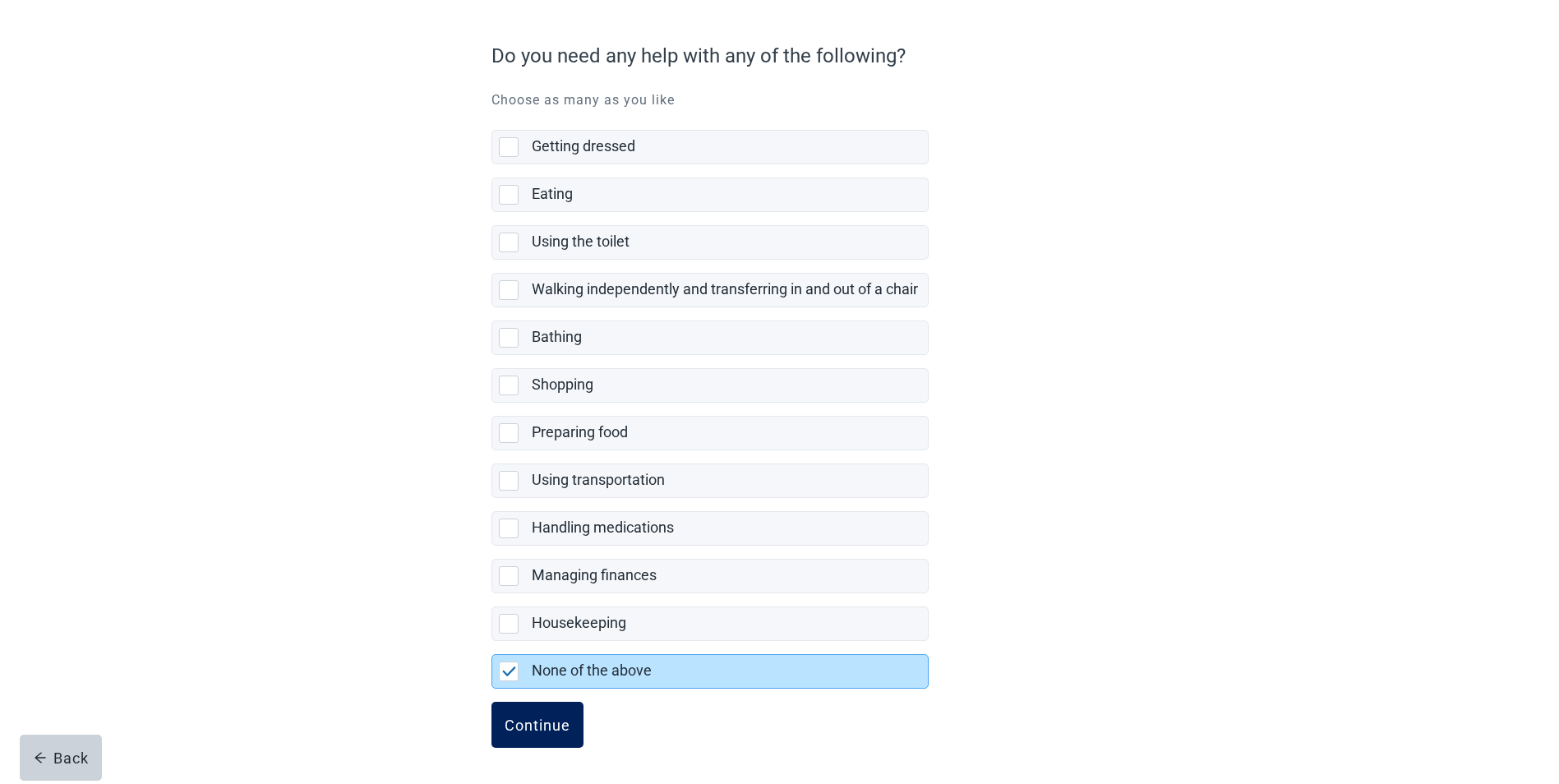
click at [530, 719] on div "Continue" at bounding box center [537, 724] width 66 height 17
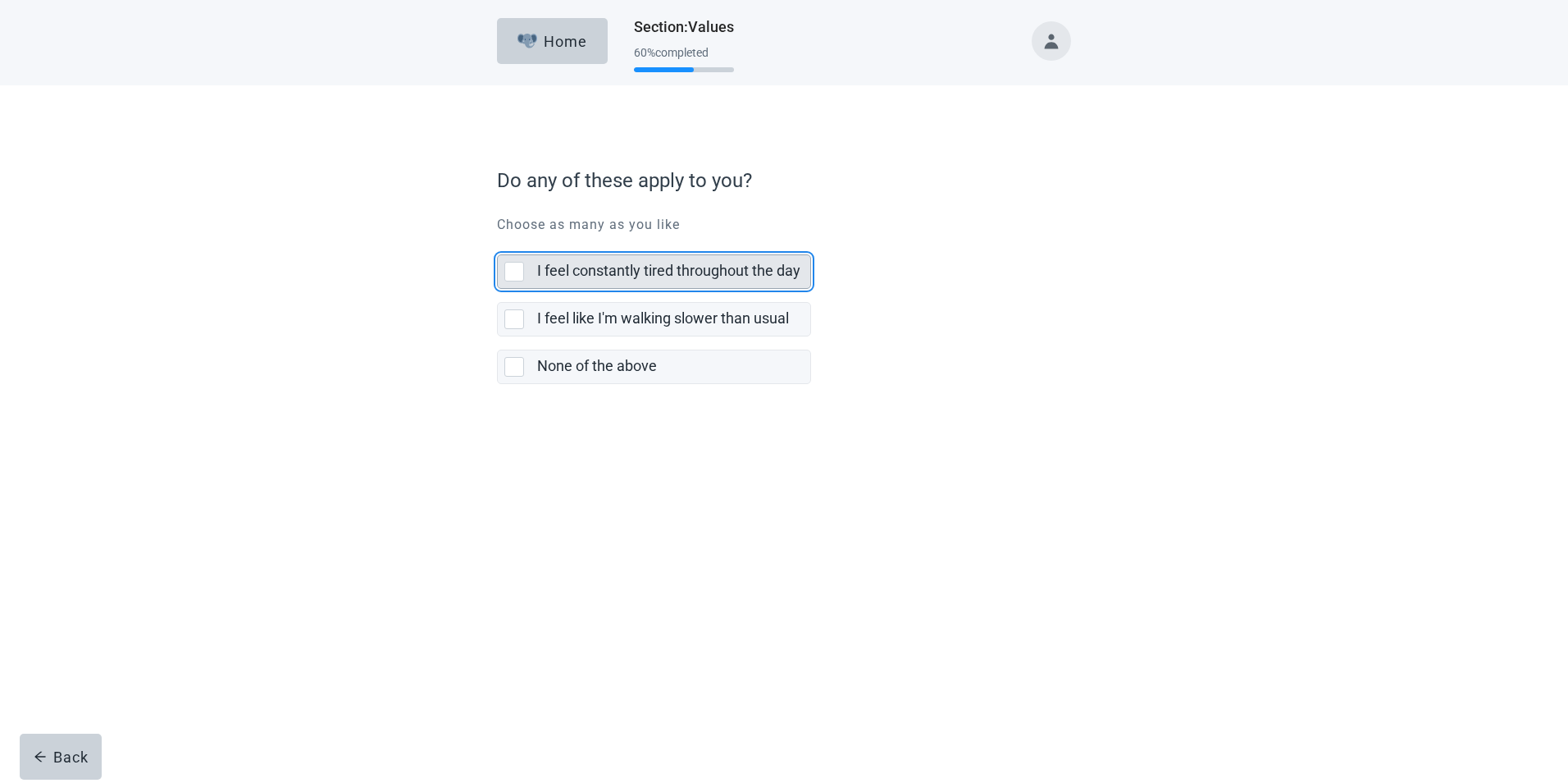
click at [511, 273] on div "I feel constantly tired throughout the day, checkbox, not selected" at bounding box center [514, 271] width 20 height 20
click at [498, 242] on input "I feel constantly tired throughout the day" at bounding box center [497, 241] width 1 height 1
checkbox input "true"
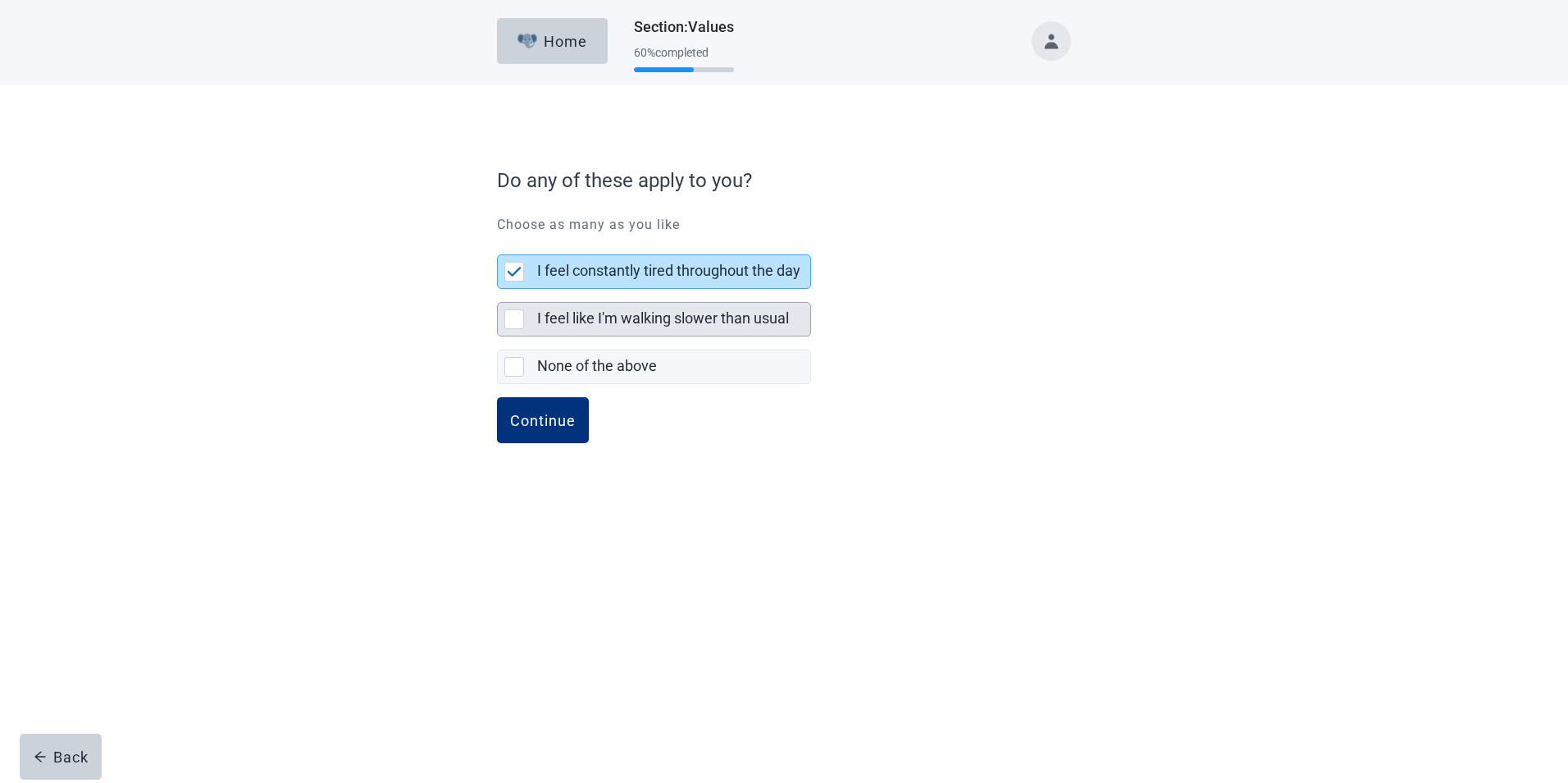
click at [512, 317] on div "I feel like I'm walking slower than usual, checkbox, not selected" at bounding box center [514, 319] width 20 height 20
click at [498, 290] on input "I feel like I'm walking slower than usual" at bounding box center [497, 289] width 1 height 1
checkbox input "true"
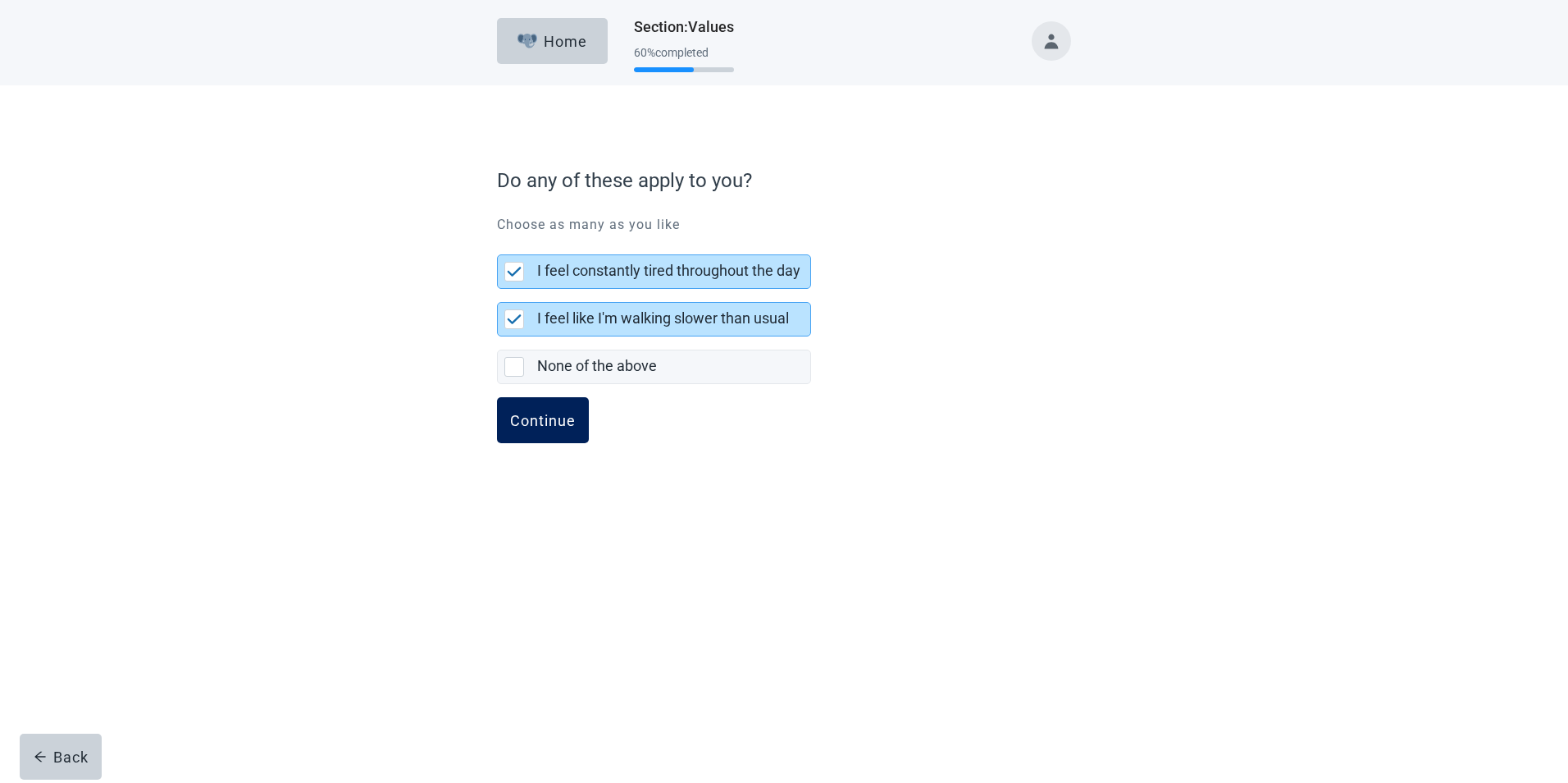
click at [538, 419] on div "Continue" at bounding box center [542, 419] width 66 height 17
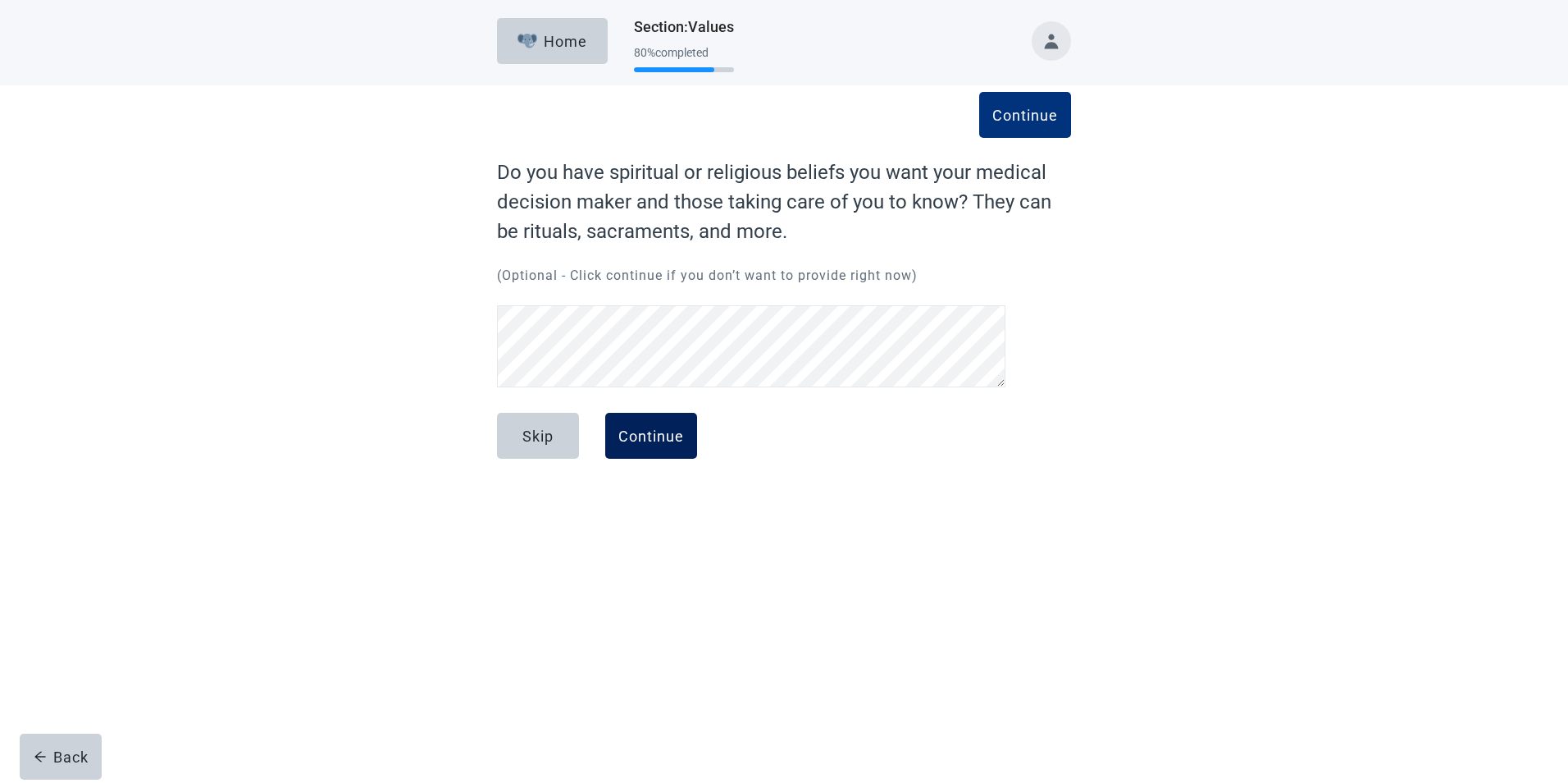
click at [659, 433] on div "Continue" at bounding box center [651, 435] width 66 height 17
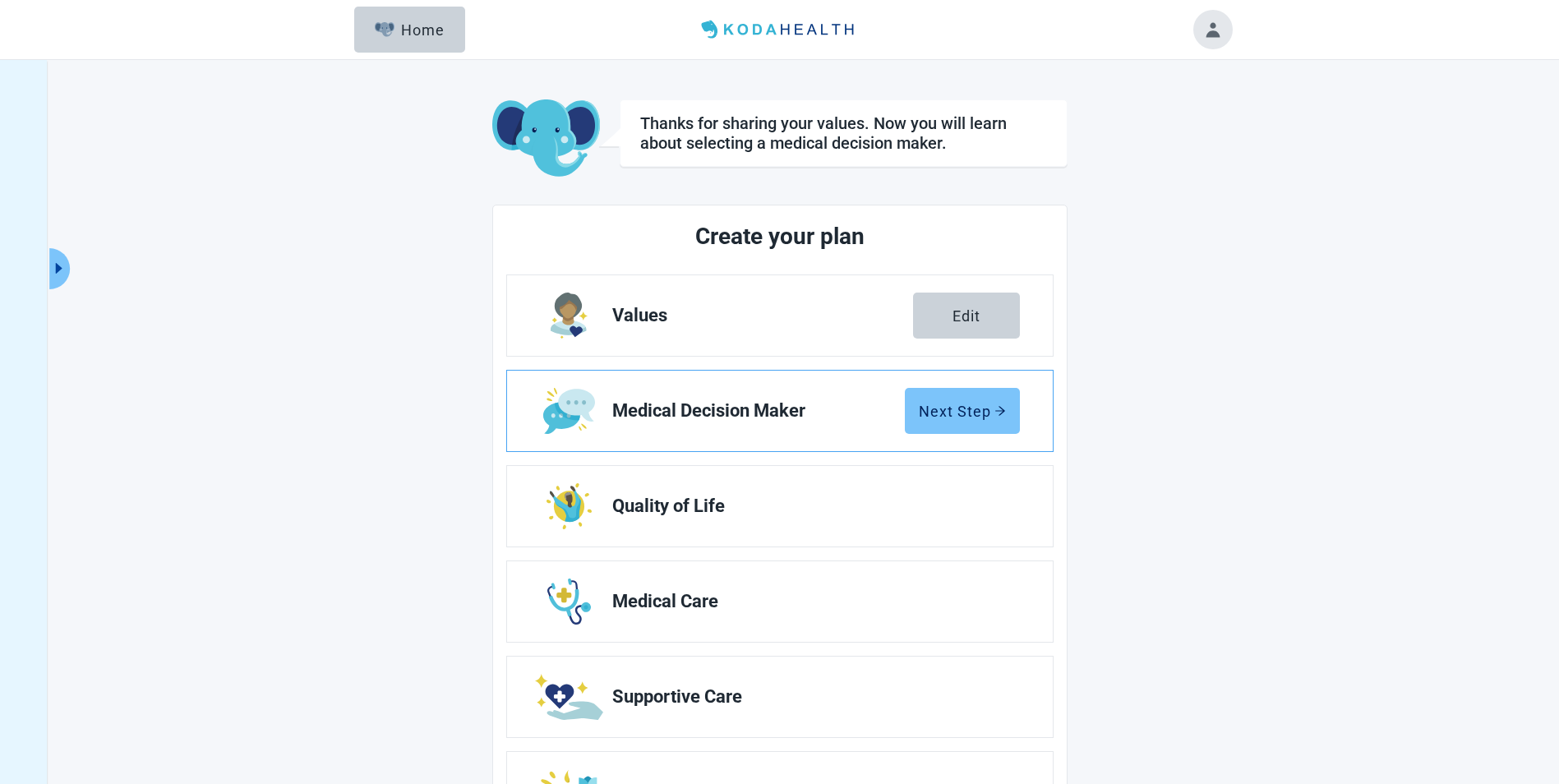
click at [958, 402] on div "Next Step" at bounding box center [963, 410] width 88 height 17
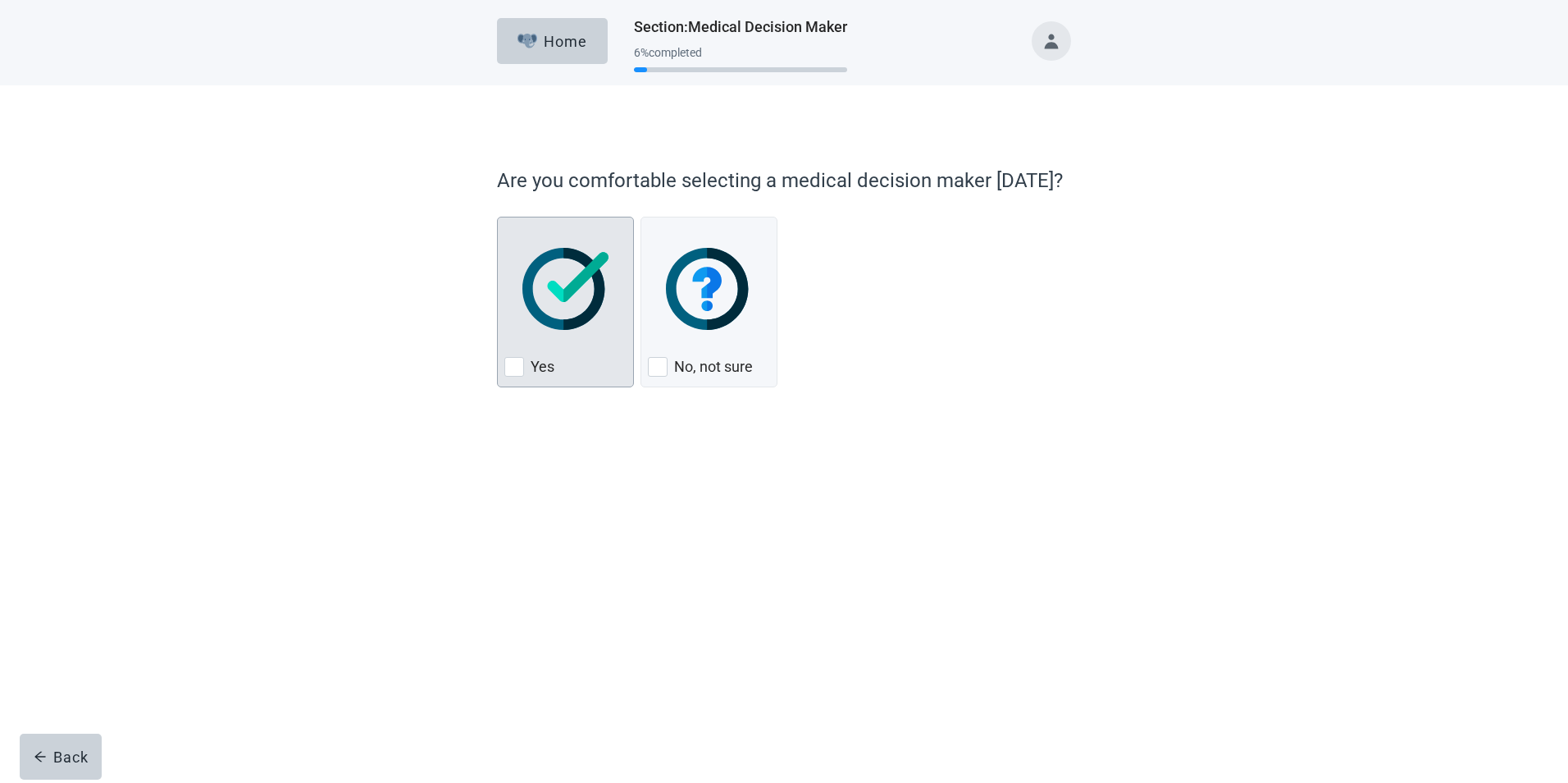
click at [510, 365] on div "Yes, checkbox, not checked" at bounding box center [514, 366] width 20 height 20
click at [498, 217] on input "Yes" at bounding box center [497, 216] width 1 height 1
checkbox input "true"
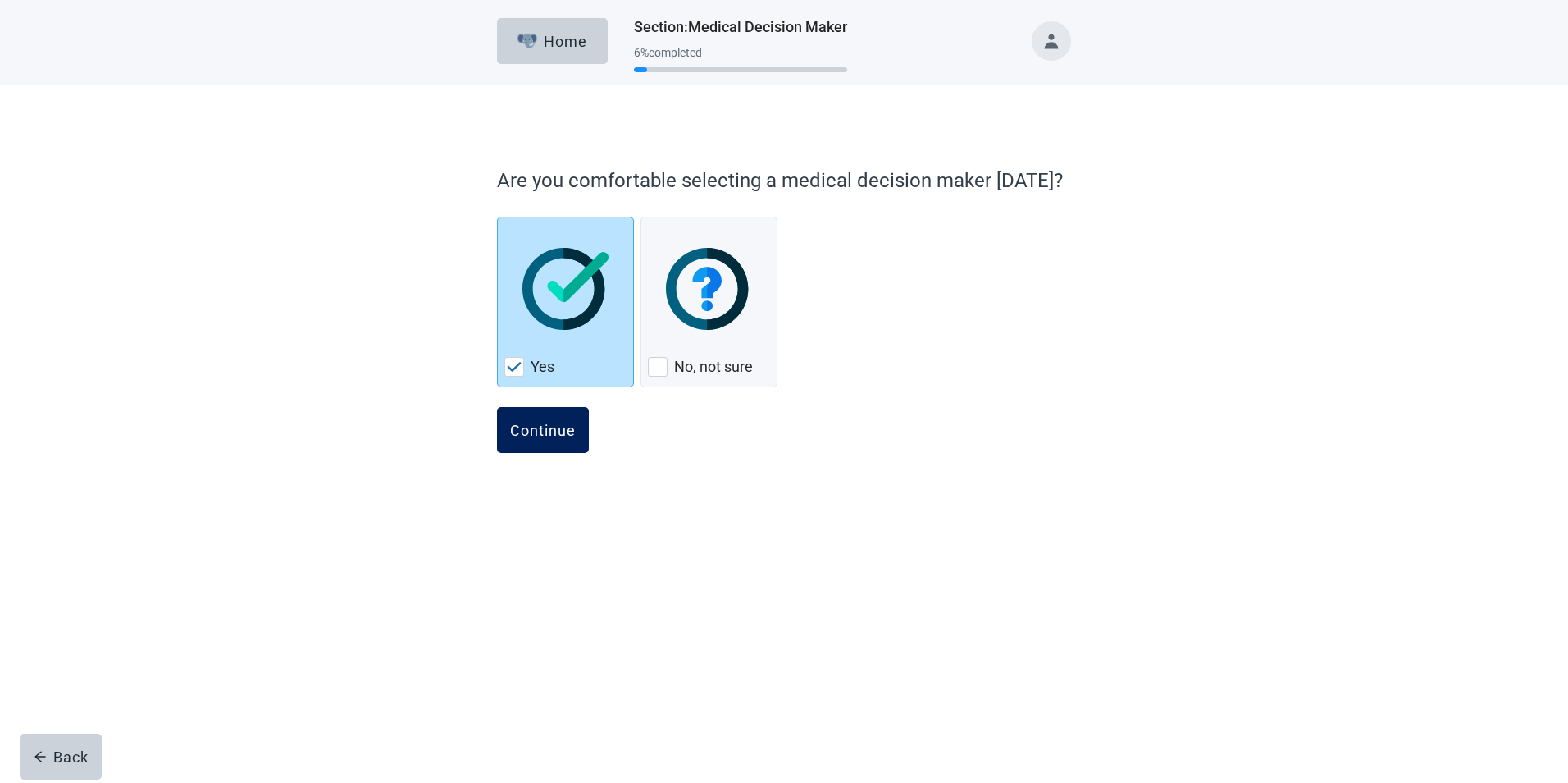
click at [547, 424] on div "Continue" at bounding box center [542, 429] width 66 height 17
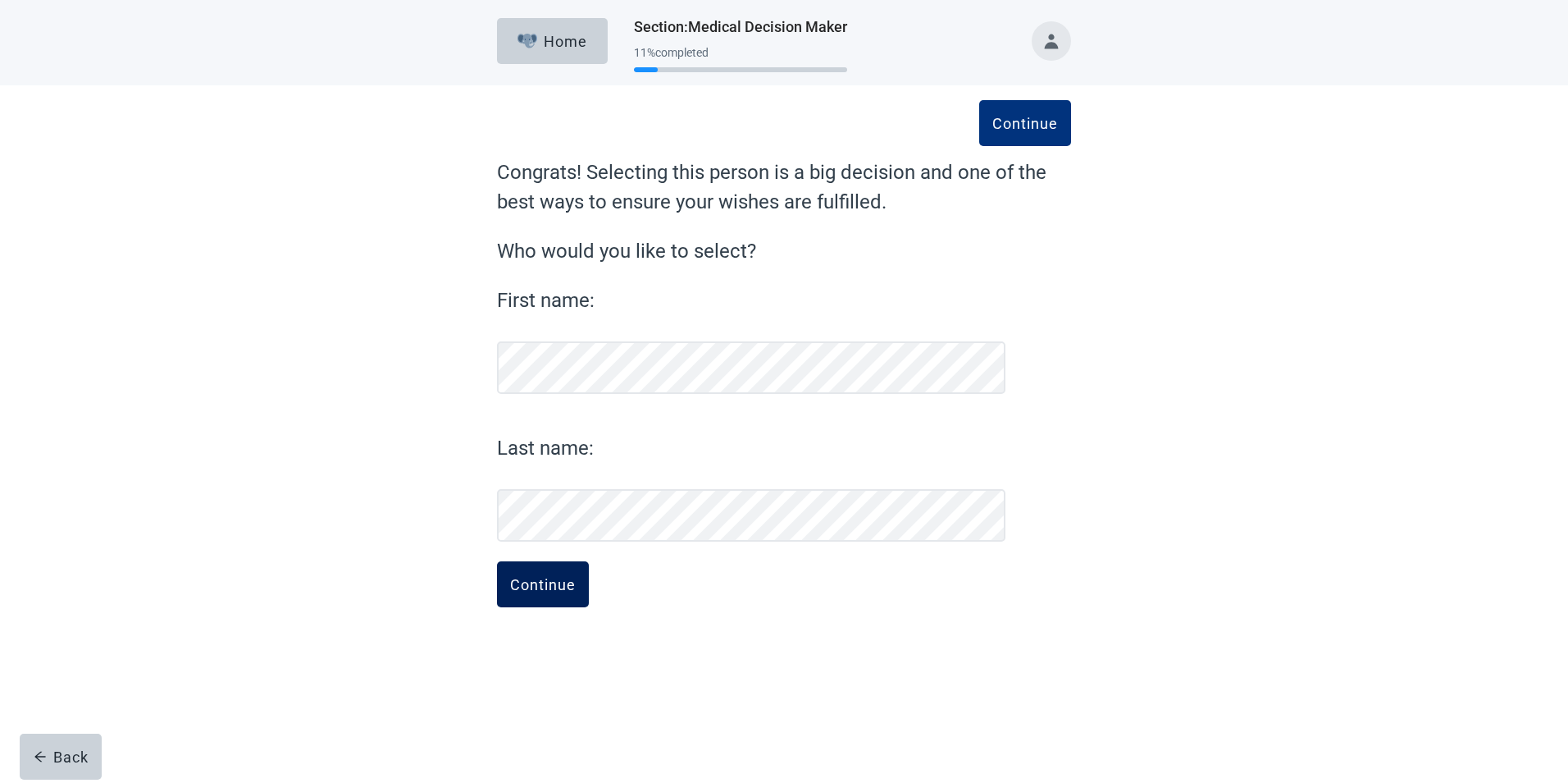
click at [537, 587] on div "Continue" at bounding box center [542, 584] width 66 height 17
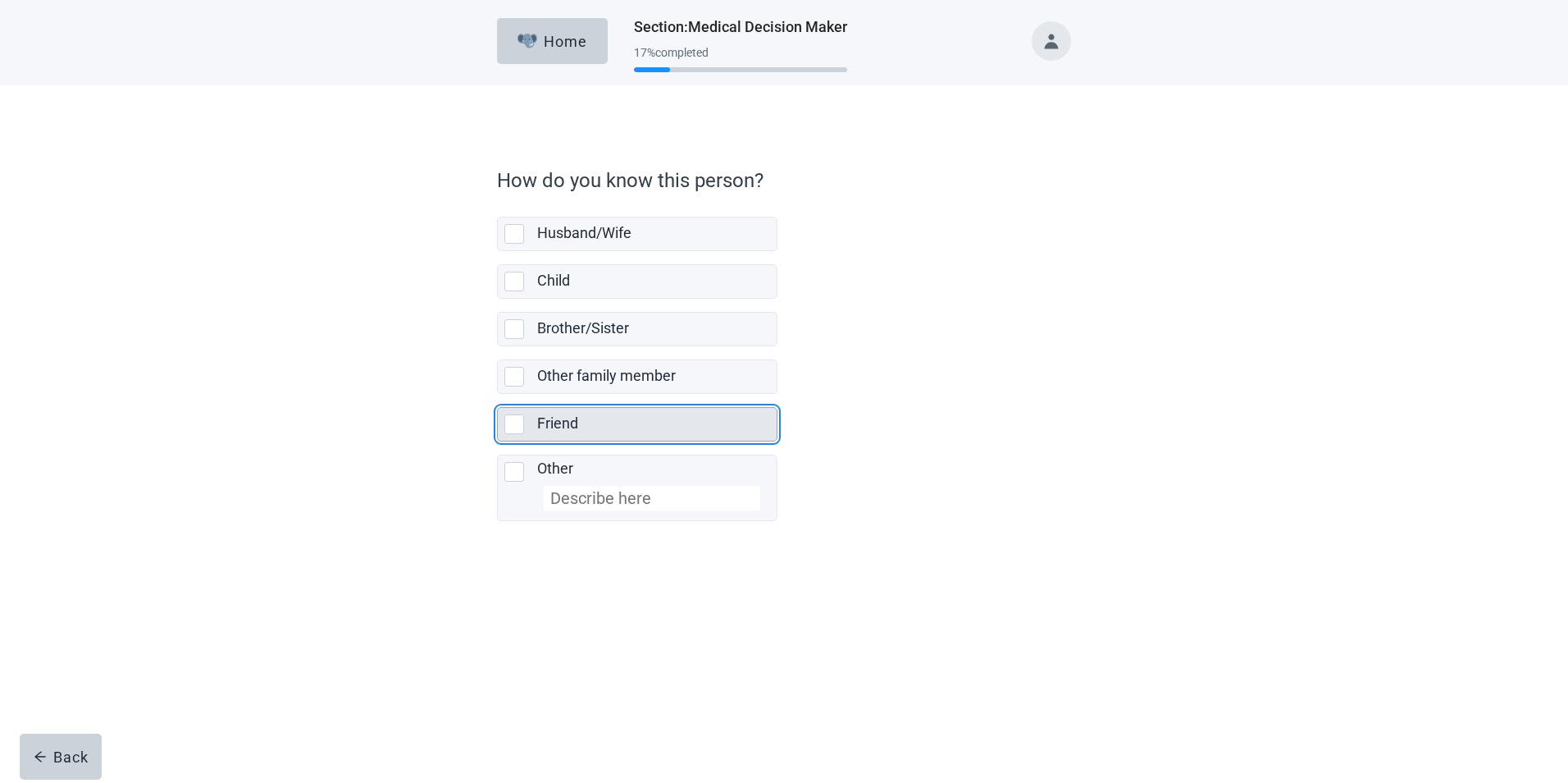
click at [514, 425] on div "Friend, checkbox, not selected" at bounding box center [514, 424] width 20 height 20
click at [498, 395] on input "Friend" at bounding box center [497, 394] width 1 height 1
checkbox input "true"
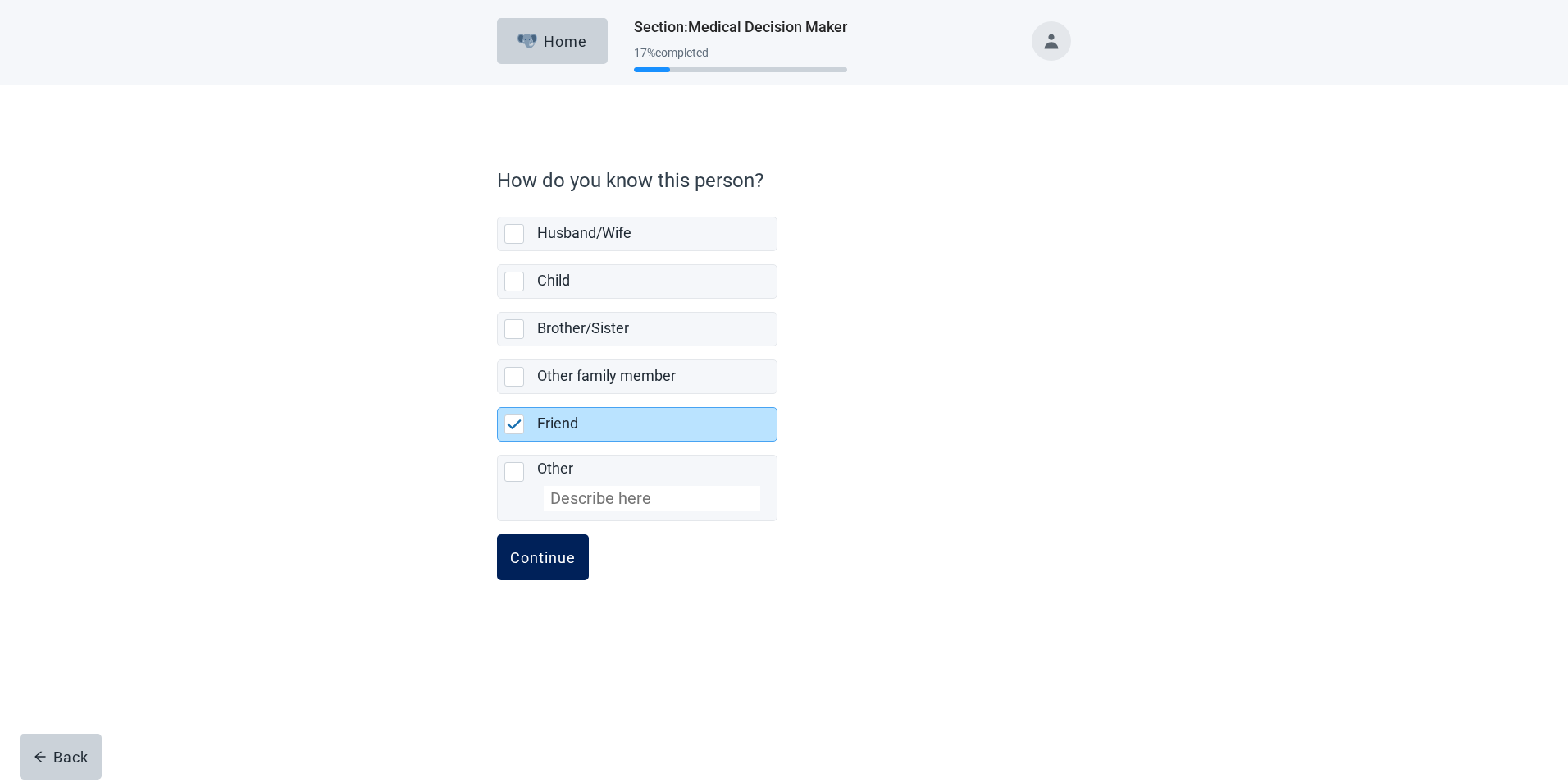
click at [541, 561] on div "Continue" at bounding box center [542, 557] width 66 height 17
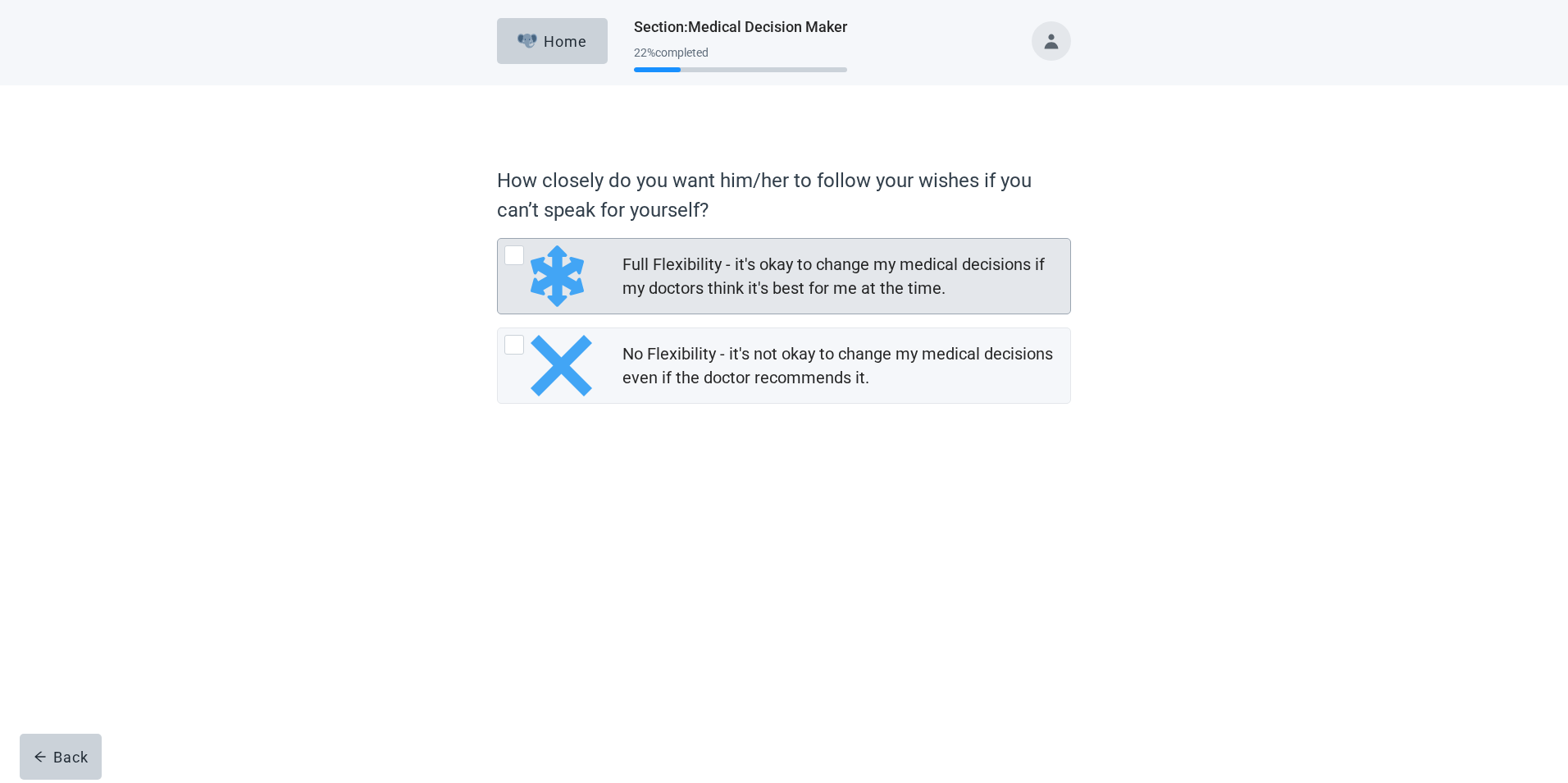
click at [514, 253] on div "Full Flexibility - it's okay to change my medical decisions if my doctors think…" at bounding box center [514, 255] width 20 height 20
click at [498, 239] on input "Full Flexibility - it's okay to change my medical decisions if my doctors think…" at bounding box center [497, 238] width 1 height 1
radio input "true"
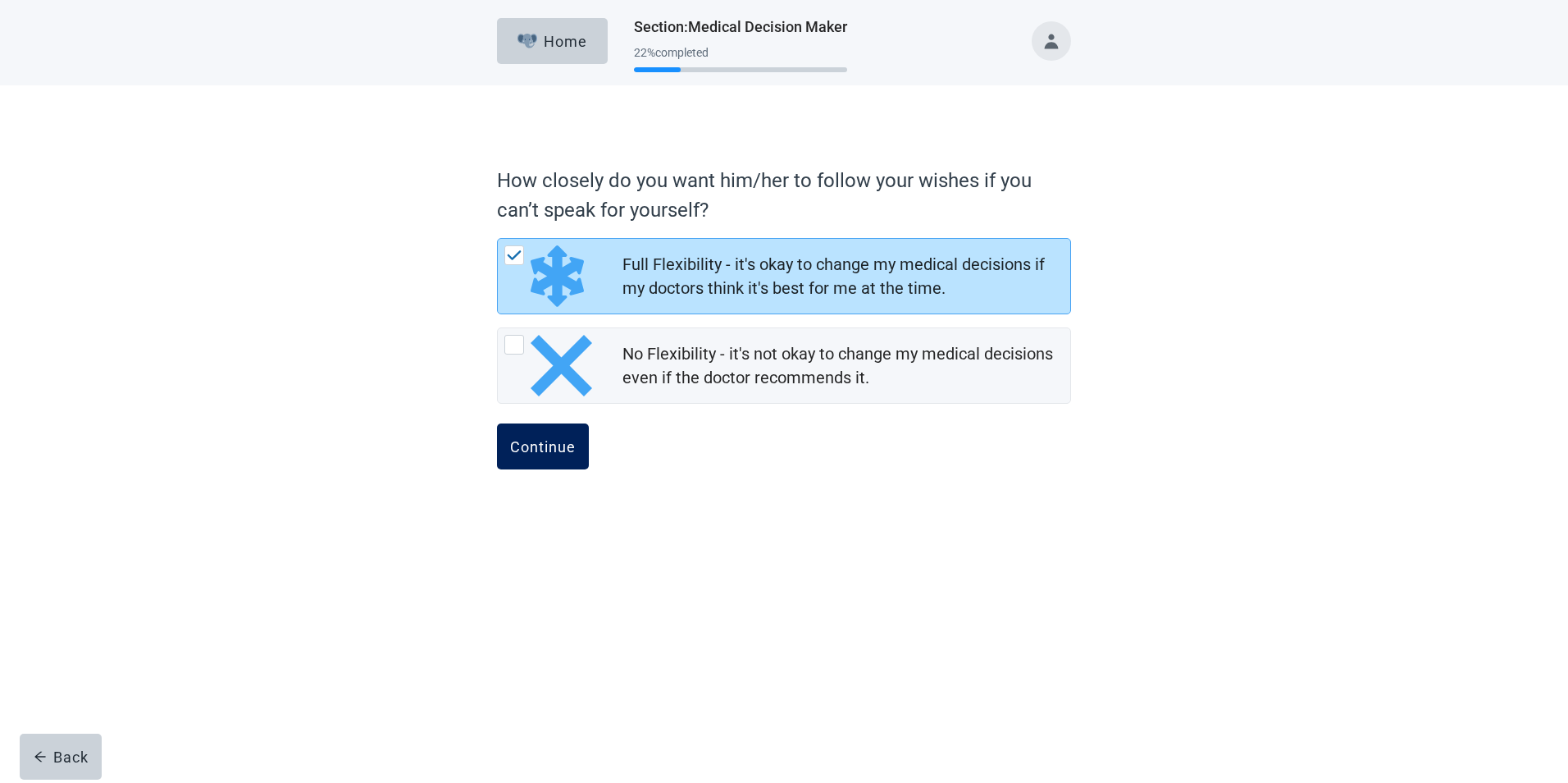
click at [548, 450] on div "Continue" at bounding box center [542, 446] width 66 height 17
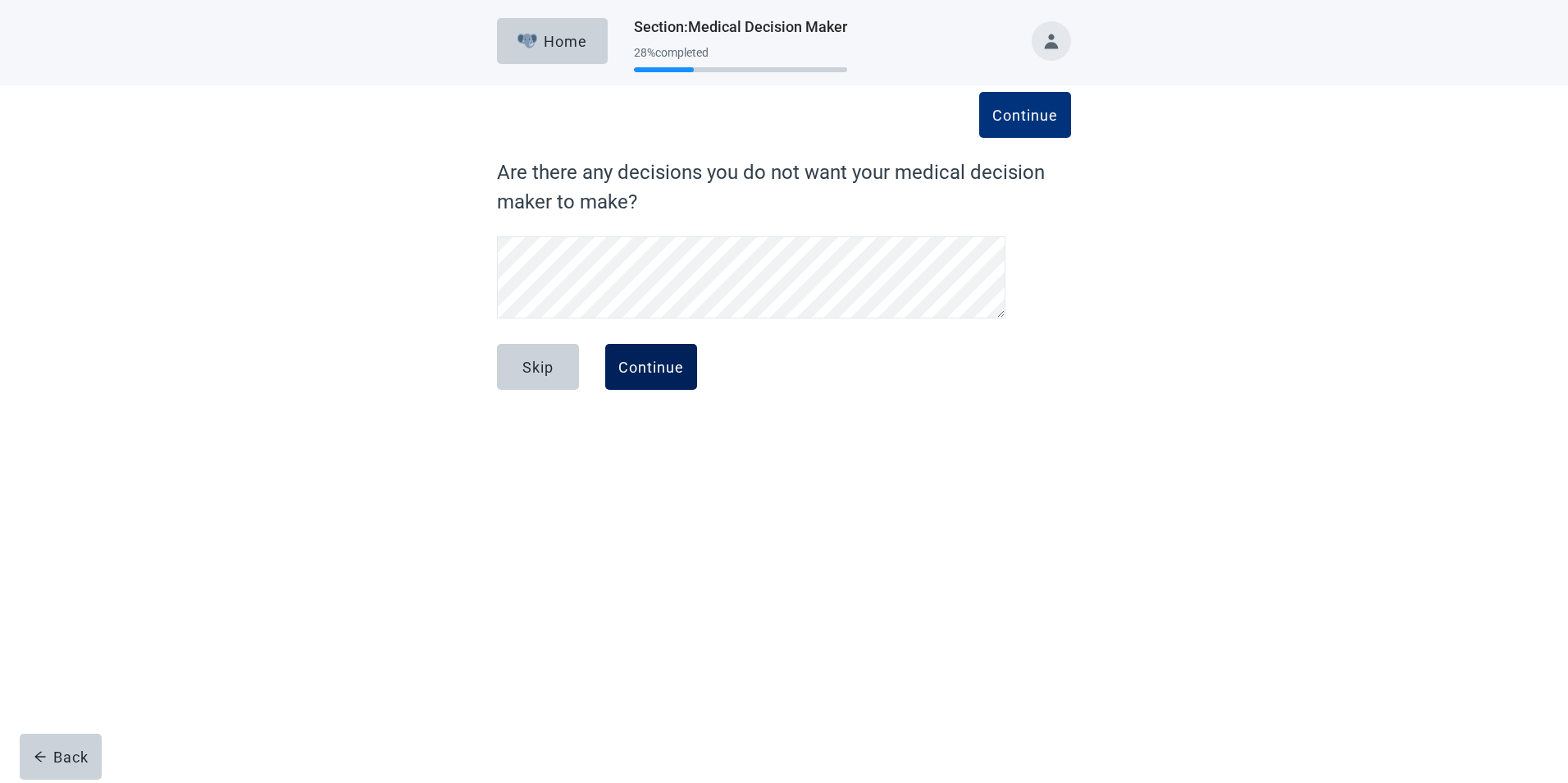
click at [632, 370] on div "Continue" at bounding box center [651, 366] width 66 height 17
